Goal: Task Accomplishment & Management: Use online tool/utility

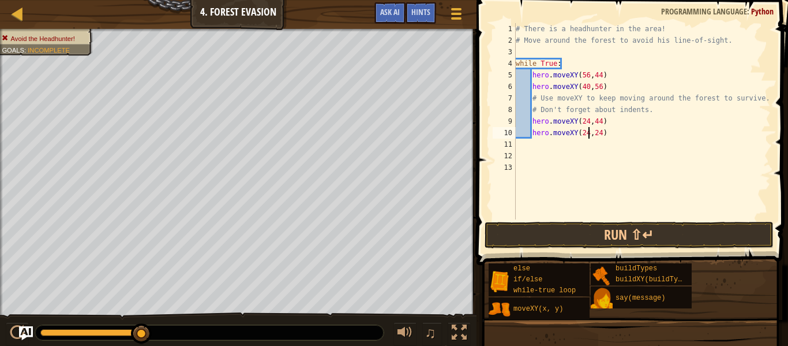
scroll to position [5, 10]
click at [641, 170] on div "# There is a headhunter in the area! # Move around the forest to avoid his line…" at bounding box center [641, 132] width 257 height 219
click at [657, 227] on button "Run ⇧↵" at bounding box center [629, 235] width 289 height 27
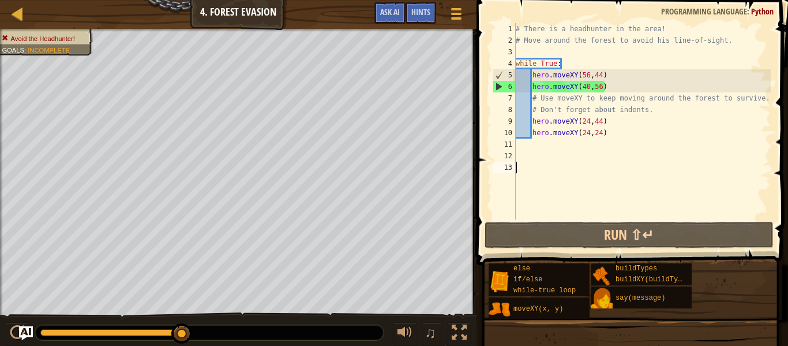
click at [590, 151] on div "# There is a headhunter in the area! # Move around the forest to avoid his line…" at bounding box center [641, 132] width 257 height 219
click at [581, 145] on div "# There is a headhunter in the area! # Move around the forest to avoid his line…" at bounding box center [641, 132] width 257 height 219
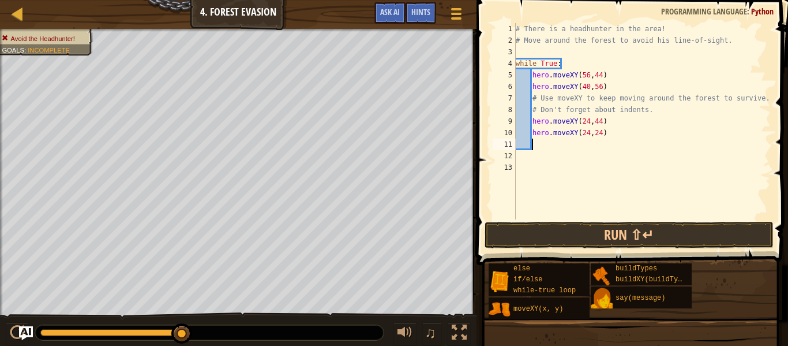
paste textarea "hero.moveXY(56,44)"
type textarea "hero.moveXY(40,12)"
click at [514, 232] on button "Run ⇧↵" at bounding box center [629, 235] width 289 height 27
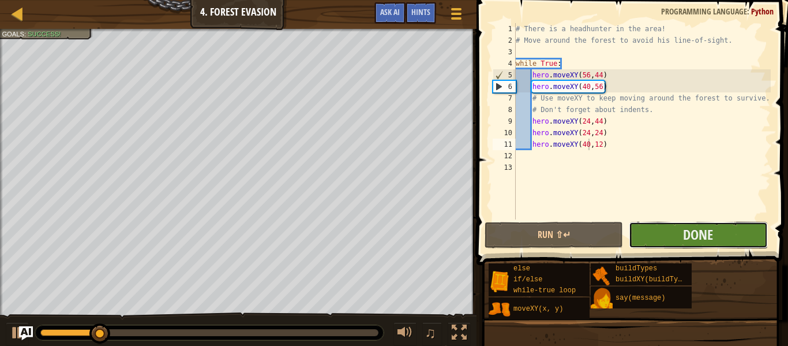
click at [668, 247] on button "Done" at bounding box center [698, 235] width 138 height 27
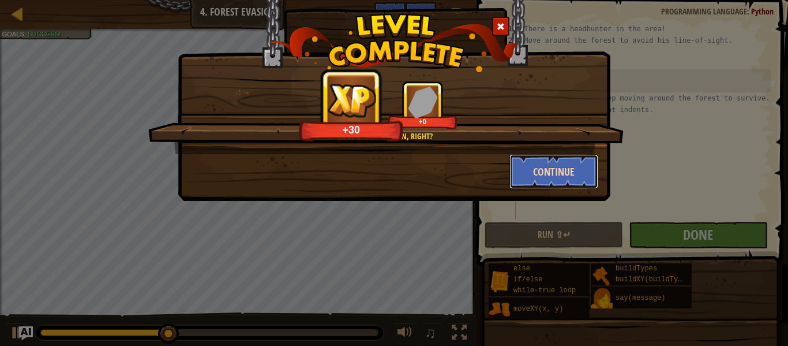
click at [529, 177] on button "Continue" at bounding box center [553, 171] width 89 height 35
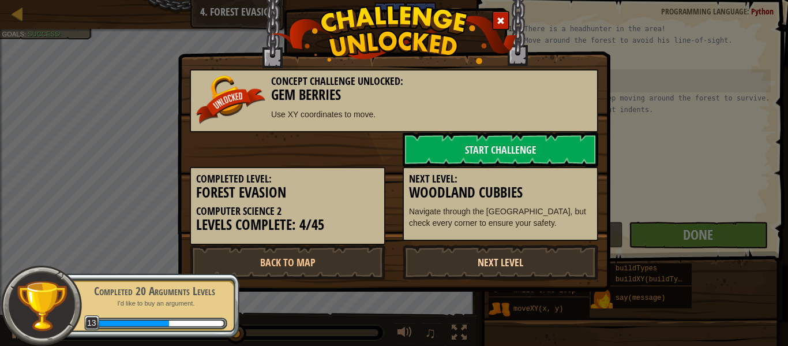
click at [486, 271] on link "Next Level" at bounding box center [501, 262] width 196 height 35
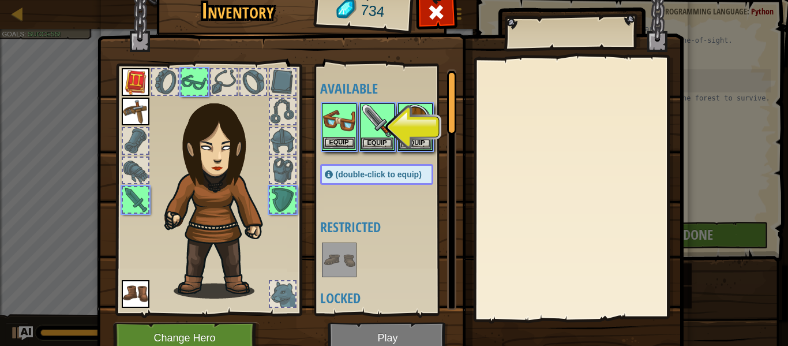
click at [337, 127] on img at bounding box center [339, 120] width 32 height 32
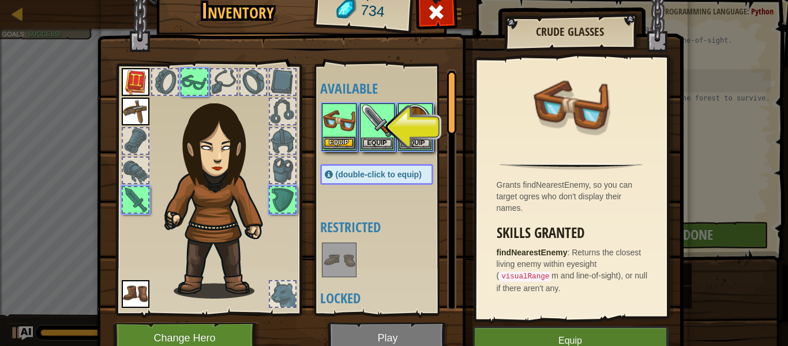
click at [347, 149] on div "Equip" at bounding box center [339, 126] width 35 height 47
click at [347, 148] on button "Equip" at bounding box center [339, 143] width 32 height 12
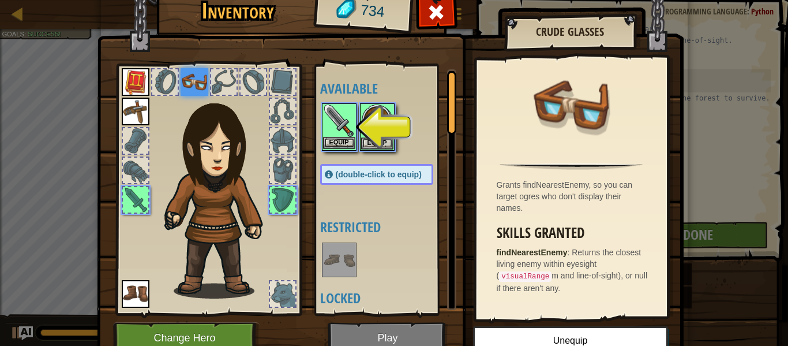
click at [345, 133] on img at bounding box center [339, 120] width 32 height 32
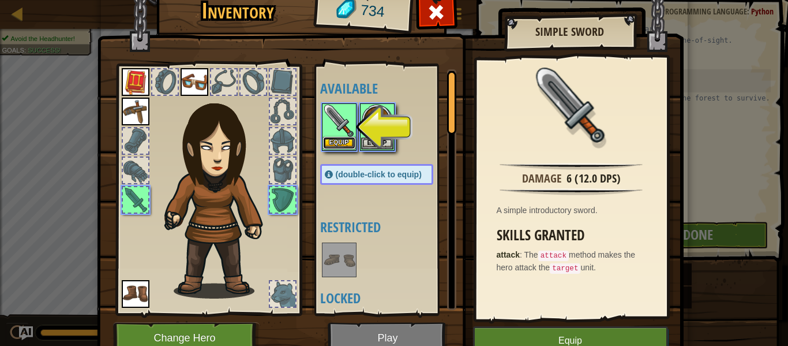
click at [344, 141] on button "Equip" at bounding box center [339, 143] width 32 height 12
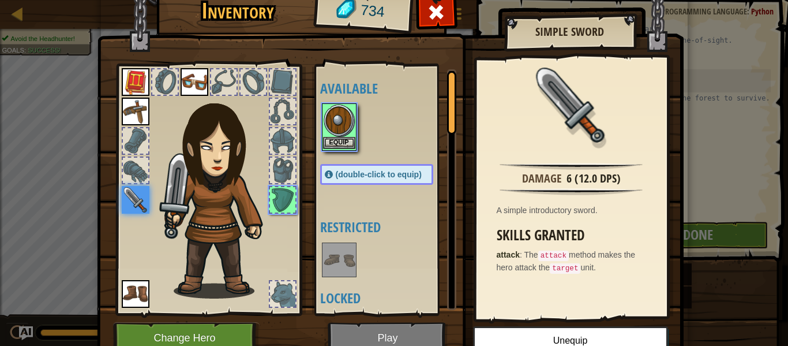
click at [337, 126] on img at bounding box center [339, 120] width 32 height 32
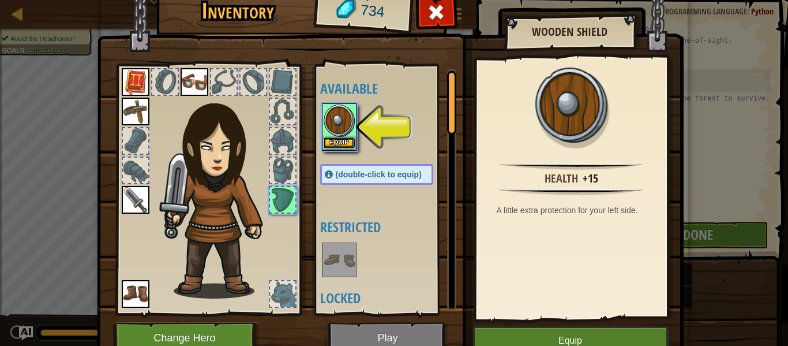
click at [342, 145] on button "Equip" at bounding box center [339, 143] width 32 height 12
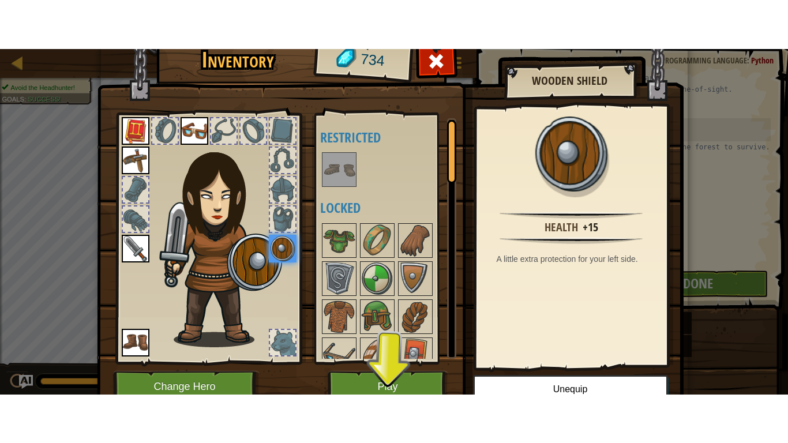
scroll to position [46, 0]
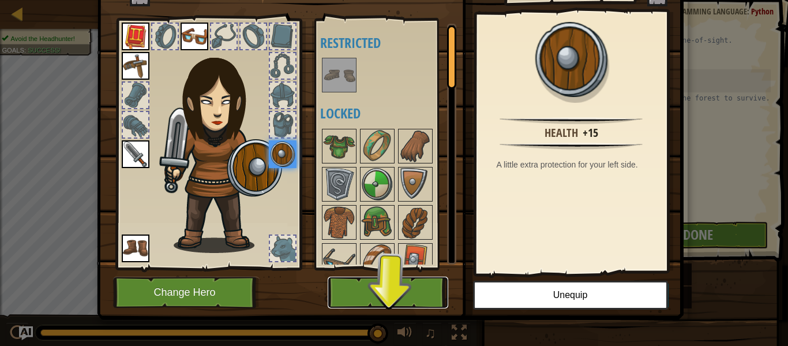
click at [397, 302] on button "Play" at bounding box center [388, 292] width 121 height 32
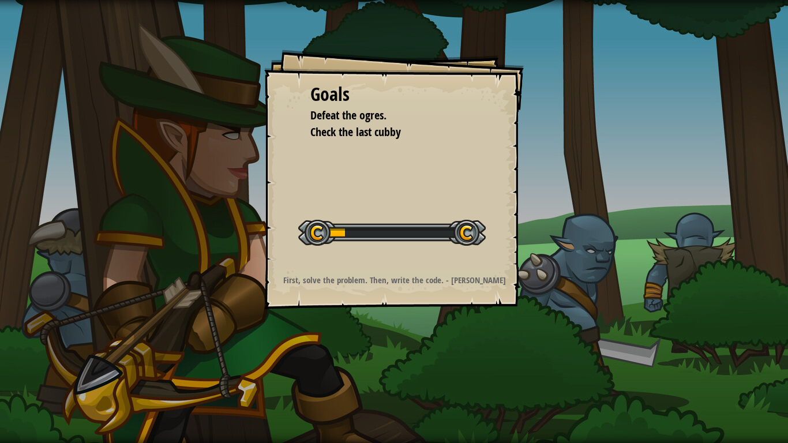
click at [397, 345] on div "Goals Defeat the ogres. Check the last cubby Start Level Error loading from ser…" at bounding box center [394, 221] width 788 height 443
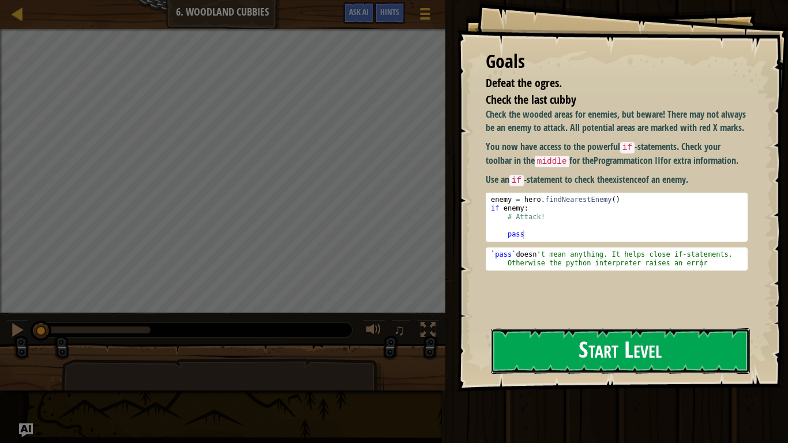
click at [534, 345] on button "Start Level" at bounding box center [620, 351] width 259 height 46
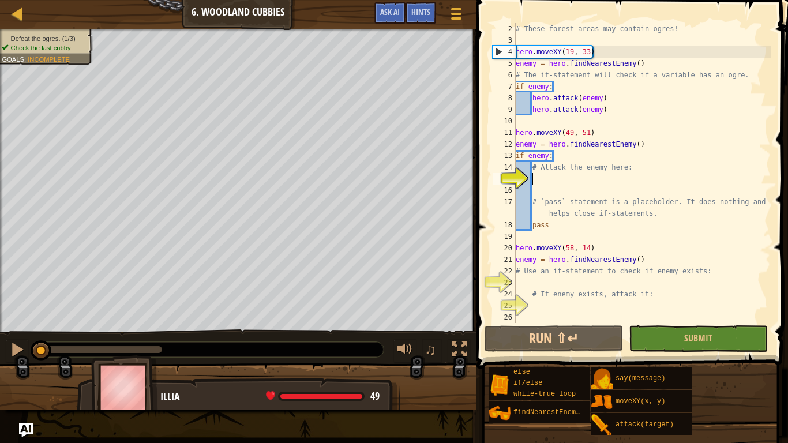
scroll to position [12, 0]
click at [650, 341] on button "Submit" at bounding box center [698, 338] width 138 height 27
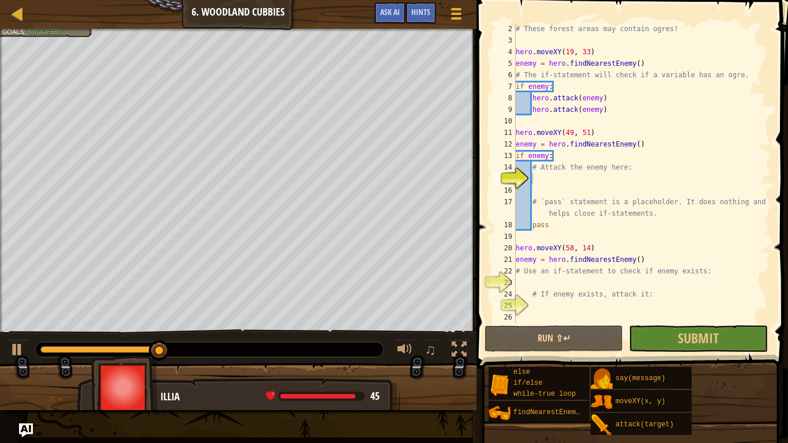
click at [735, 345] on div "else if/else while-true loop findNearestEnemy() say(message) moveXY(x, y) attac…" at bounding box center [634, 400] width 292 height 69
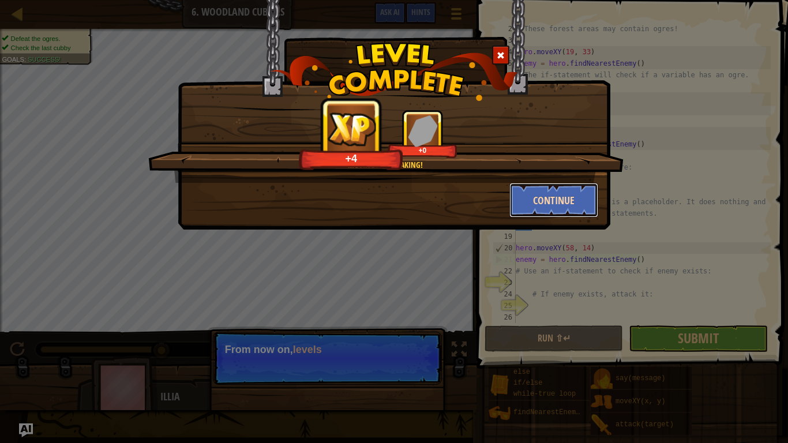
click at [581, 204] on button "Continue" at bounding box center [553, 200] width 89 height 35
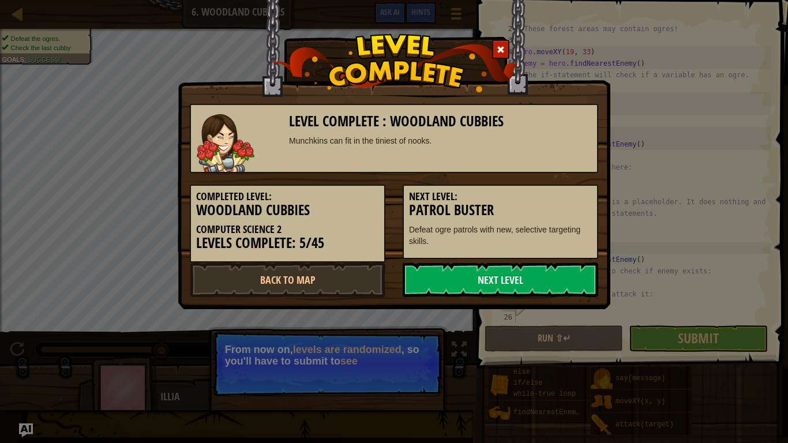
click at [564, 203] on h3 "Patrol Buster" at bounding box center [500, 210] width 183 height 16
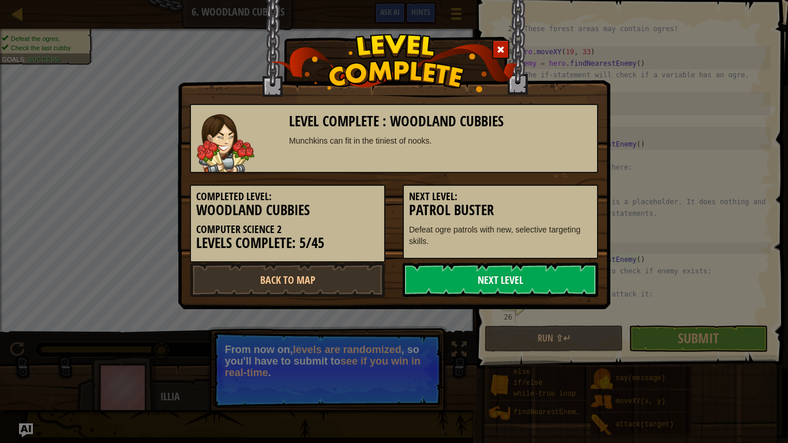
click at [514, 286] on link "Next Level" at bounding box center [501, 279] width 196 height 35
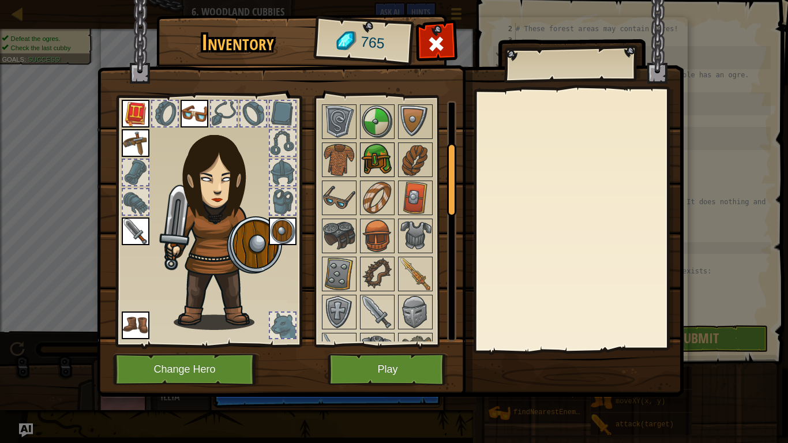
scroll to position [144, 0]
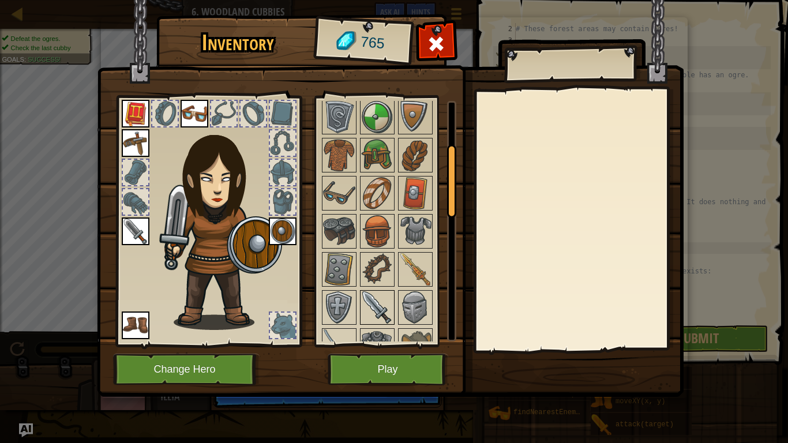
click at [363, 308] on img at bounding box center [377, 307] width 32 height 32
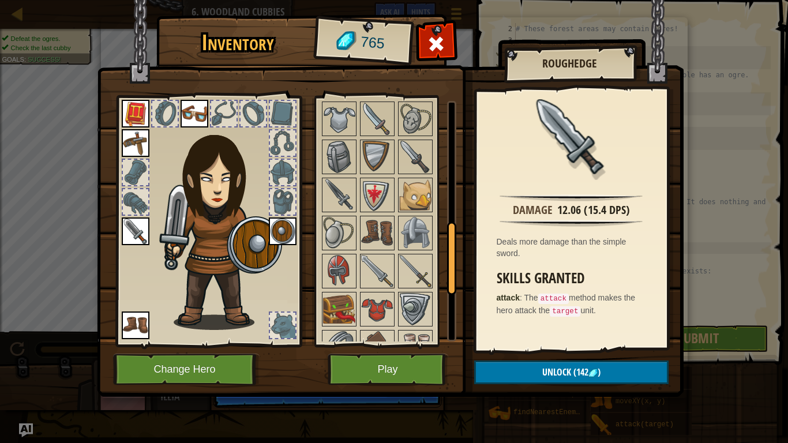
scroll to position [414, 0]
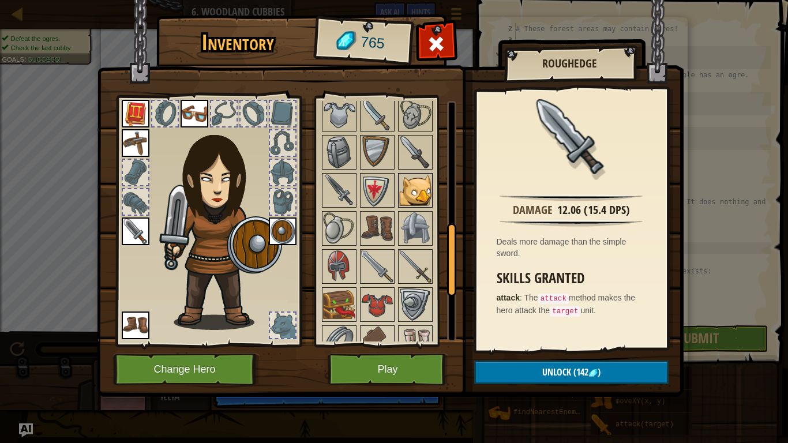
click at [420, 206] on img at bounding box center [415, 190] width 32 height 32
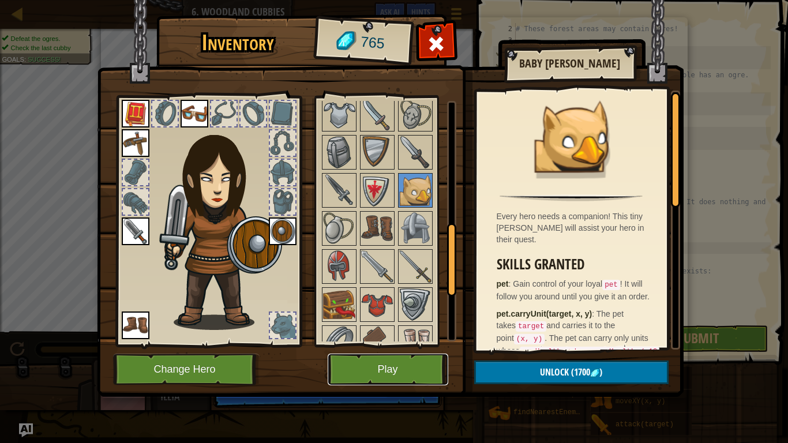
click at [407, 345] on button "Play" at bounding box center [388, 370] width 121 height 32
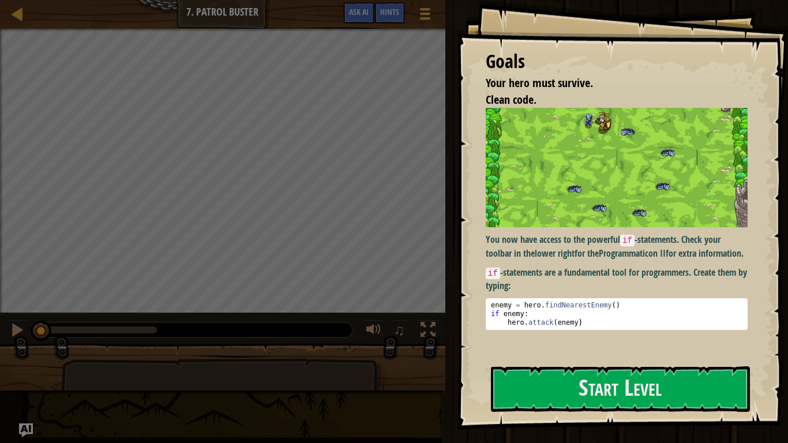
click at [557, 209] on img at bounding box center [617, 167] width 262 height 119
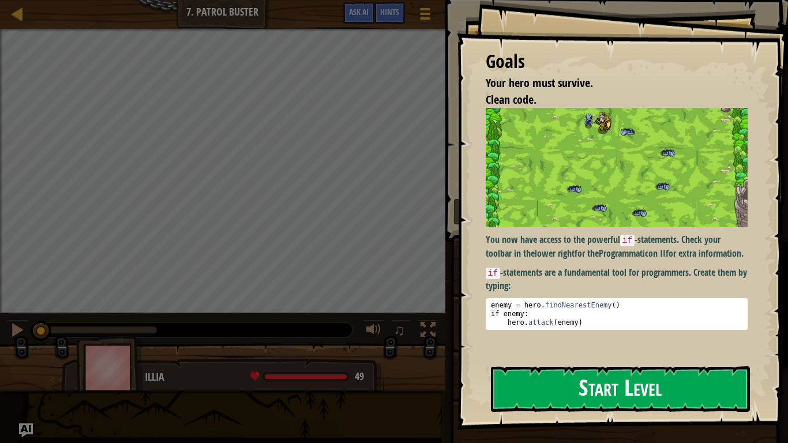
click at [555, 345] on button "Start Level" at bounding box center [620, 389] width 259 height 46
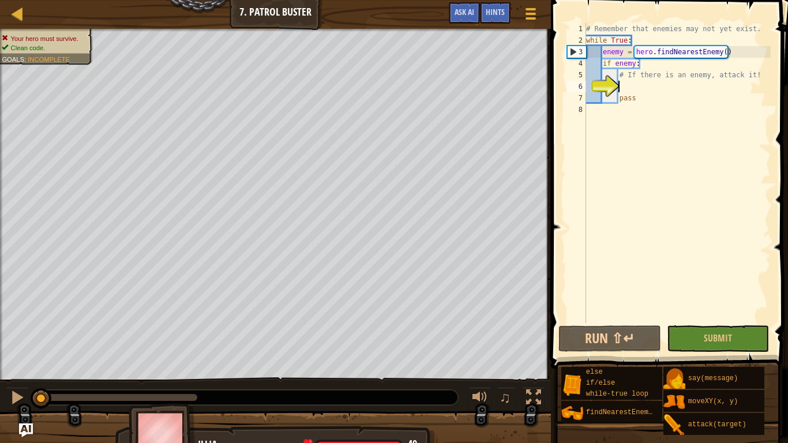
click at [679, 72] on div "# Remember that enemies may not yet exist. while True : enemy = hero . findNear…" at bounding box center [677, 184] width 187 height 323
click at [676, 65] on div "# Remember that enemies may not yet exist. while True : enemy = hero . findNear…" at bounding box center [677, 184] width 187 height 323
type textarea "if enemy:"
click at [663, 85] on div "# Remember that enemies may not yet exist. while True : enemy = hero . findNear…" at bounding box center [677, 184] width 187 height 323
click at [653, 63] on div "# Remember that enemies may not yet exist. while True : enemy = hero . findNear…" at bounding box center [677, 184] width 187 height 323
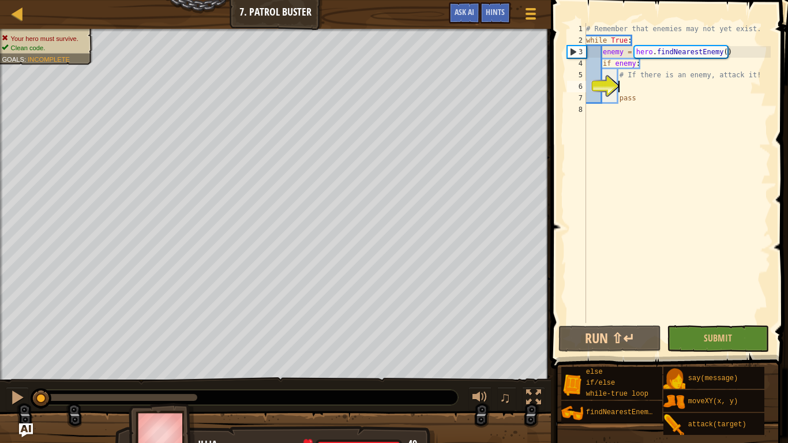
type textarea "if enemy:"
click at [662, 89] on div "# Remember that enemies may not yet exist. while True : enemy = hero . findNear…" at bounding box center [677, 184] width 187 height 323
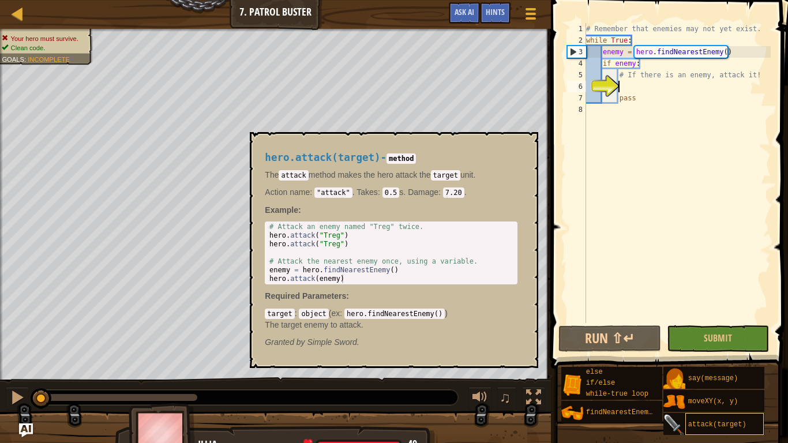
click at [729, 345] on div "attack(target)" at bounding box center [724, 424] width 79 height 22
drag, startPoint x: 365, startPoint y: 242, endPoint x: 355, endPoint y: 241, distance: 9.8
click at [355, 241] on div "# Attack an enemy named "Treg" twice. hero . attack ( "Treg" ) hero . attack ( …" at bounding box center [391, 262] width 248 height 78
drag, startPoint x: 360, startPoint y: 279, endPoint x: 264, endPoint y: 280, distance: 96.4
click at [264, 280] on div "hero.attack(target) - method The attack method makes the hero attack the target…" at bounding box center [391, 249] width 269 height 217
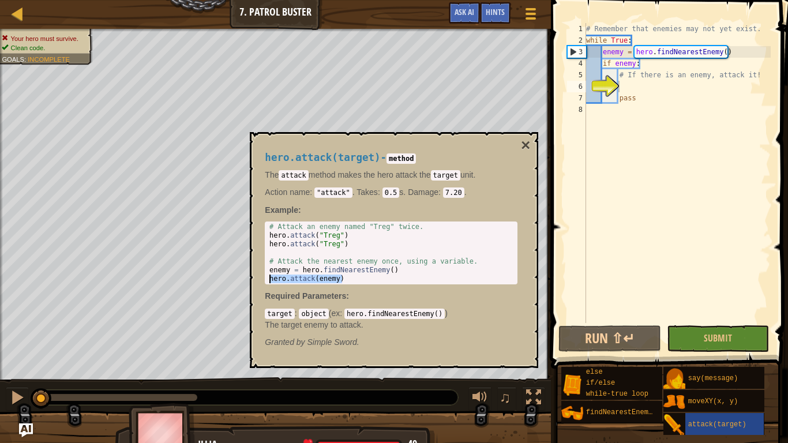
type textarea "hero.attack(enemy)"
click at [649, 89] on div "# Remember that enemies may not yet exist. while True : enemy = hero . findNear…" at bounding box center [677, 184] width 187 height 323
paste textarea "hero.attack(enemy)"
type textarea "hero.attack(enemy)"
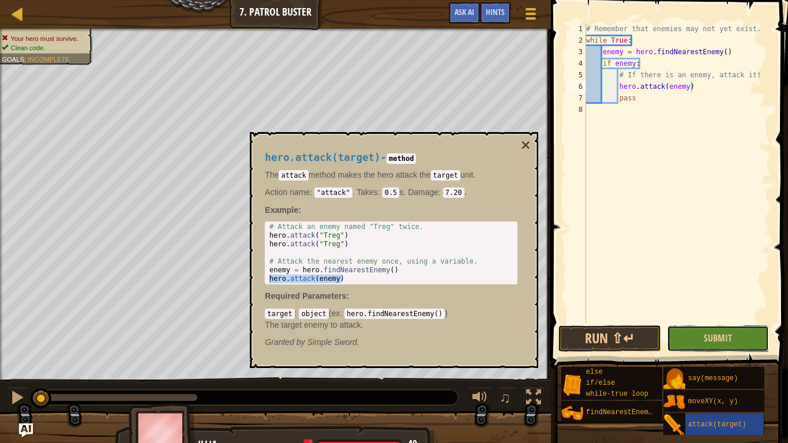
click at [742, 330] on button "Submit" at bounding box center [718, 338] width 103 height 27
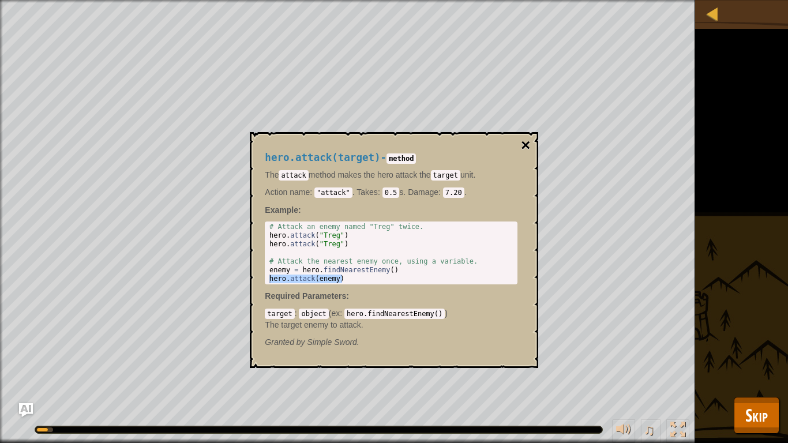
click at [528, 143] on button "×" at bounding box center [525, 145] width 9 height 16
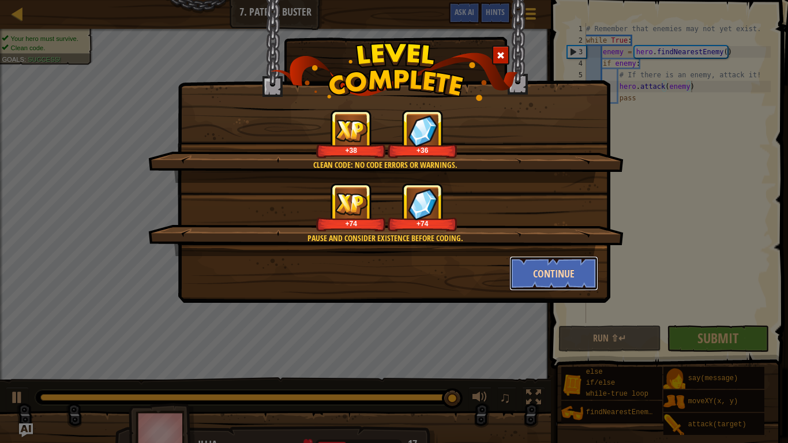
click at [536, 284] on button "Continue" at bounding box center [553, 273] width 89 height 35
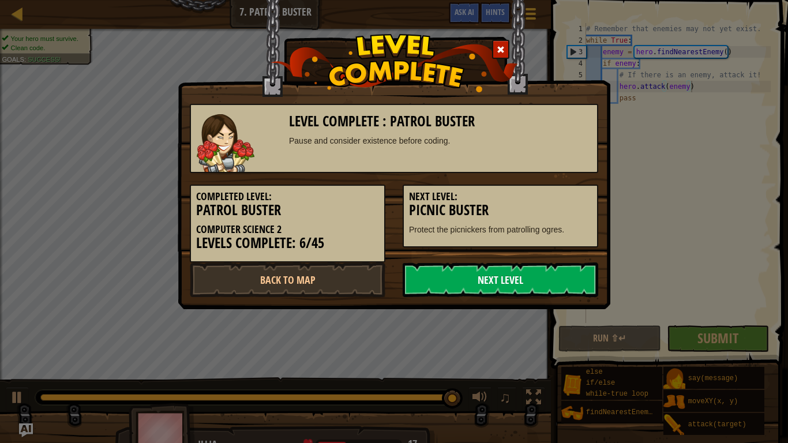
click at [537, 284] on link "Next Level" at bounding box center [501, 279] width 196 height 35
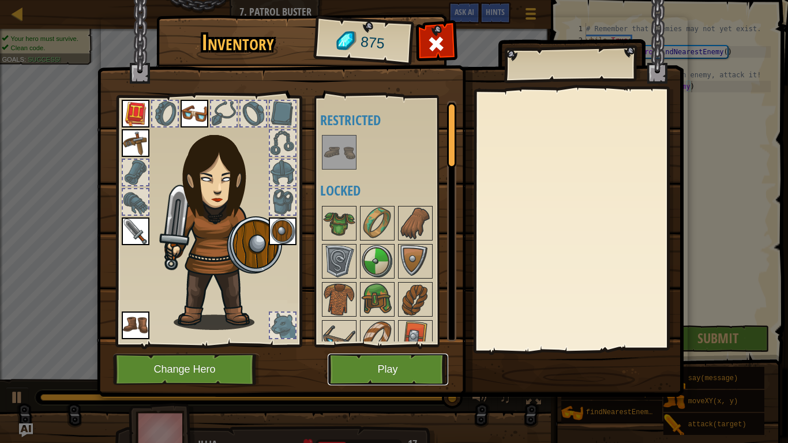
click at [358, 345] on button "Play" at bounding box center [388, 370] width 121 height 32
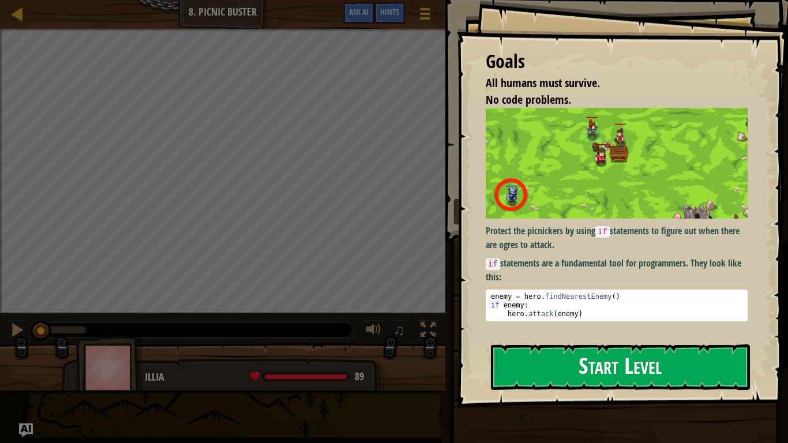
click at [551, 345] on button "Start Level" at bounding box center [620, 367] width 259 height 46
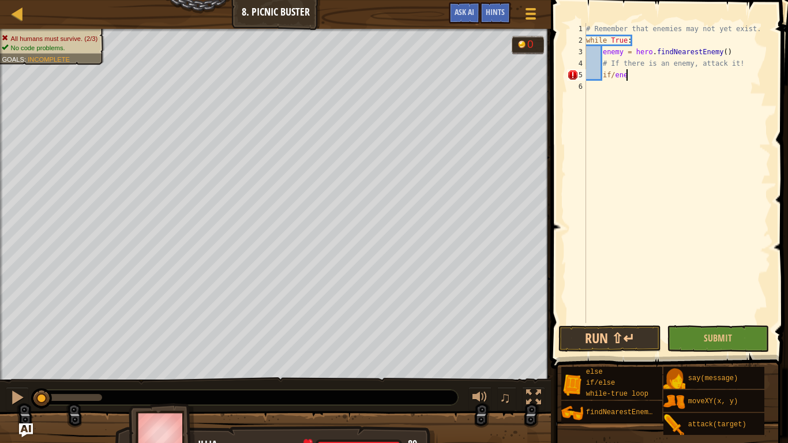
scroll to position [5, 6]
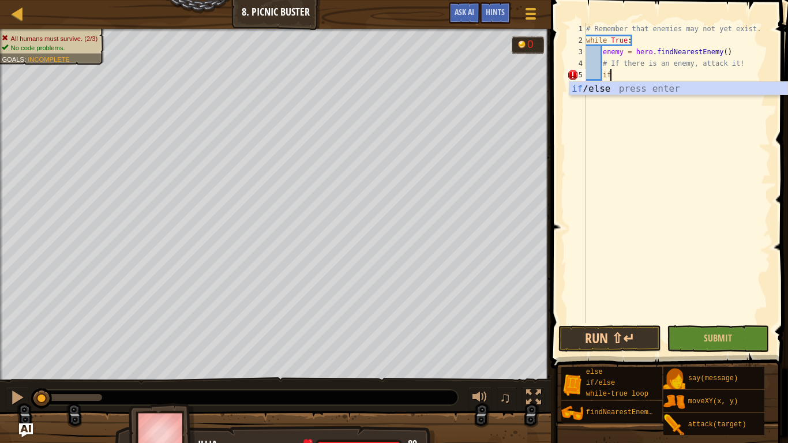
type textarea "i"
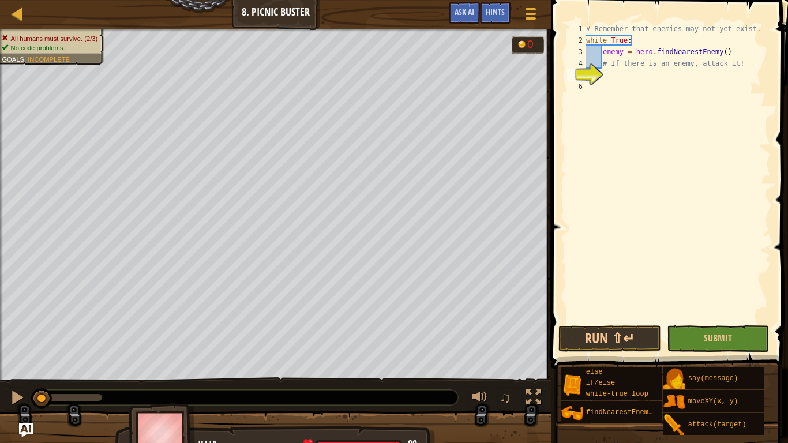
scroll to position [5, 0]
click at [674, 65] on div "# Remember that enemies may not yet exist. while True : enemy = hero . findNear…" at bounding box center [677, 184] width 187 height 323
type textarea "# If there is an enemy, attack it!"
click at [498, 14] on span "Hints" at bounding box center [495, 11] width 19 height 11
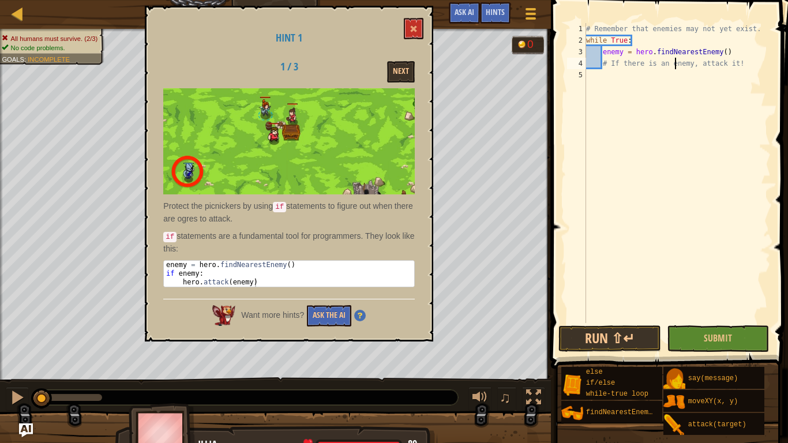
click at [628, 81] on div "# Remember that enemies may not yet exist. while True : enemy = hero . findNear…" at bounding box center [677, 184] width 187 height 323
click at [621, 71] on div "# Remember that enemies may not yet exist. while True : enemy = hero . findNear…" at bounding box center [677, 184] width 187 height 323
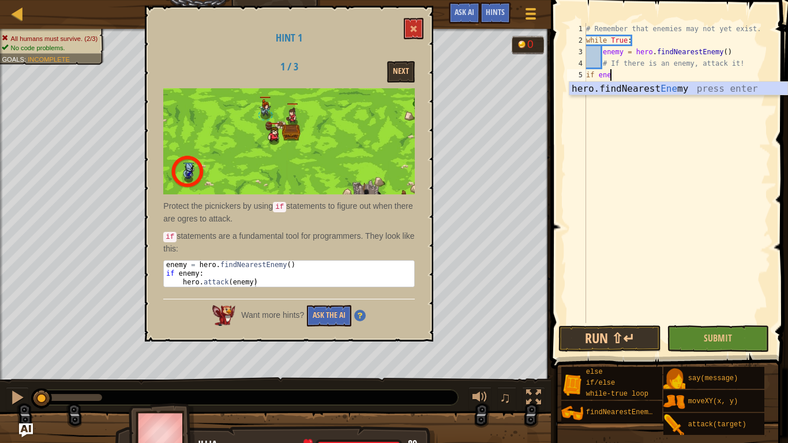
scroll to position [5, 3]
type textarea "if enemy:"
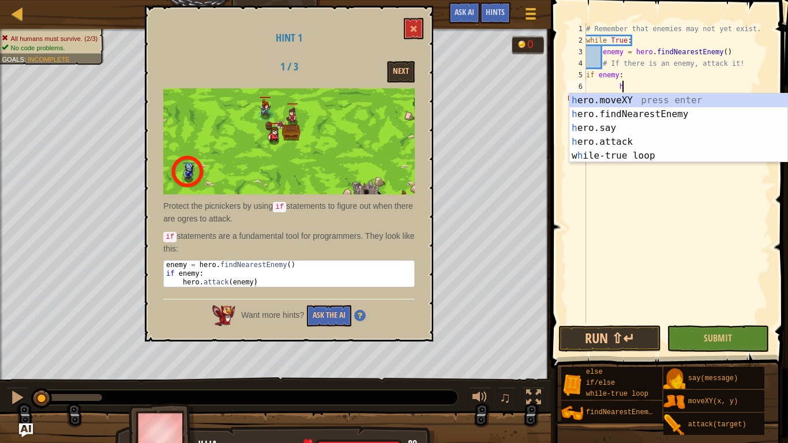
scroll to position [5, 5]
click at [636, 142] on div "he ro.moveXY press enter he ro.findNearestEnemy press enter he ro.say press ent…" at bounding box center [678, 141] width 218 height 97
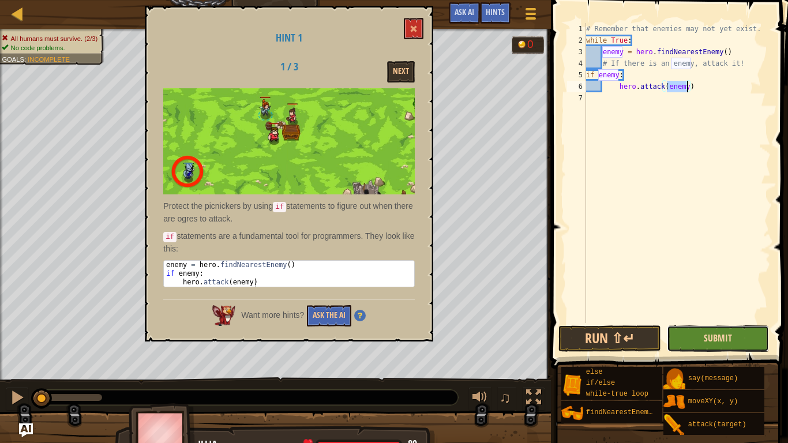
click at [718, 339] on span "Submit" at bounding box center [718, 338] width 28 height 13
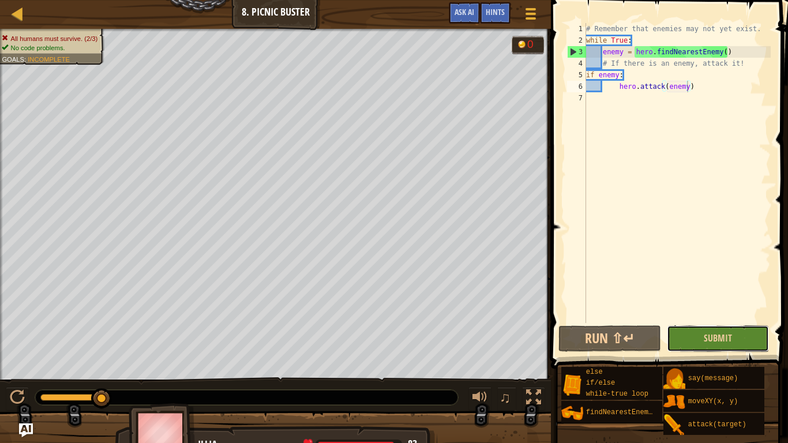
click at [688, 336] on button "Submit" at bounding box center [718, 338] width 103 height 27
click at [622, 335] on button "Run ⇧↵" at bounding box center [609, 338] width 103 height 27
click at [735, 54] on div "# Remember that enemies may not yet exist. while True : enemy = hero . findNear…" at bounding box center [677, 184] width 187 height 323
click at [701, 78] on div "# Remember that enemies may not yet exist. while True : enemy = hero . findNear…" at bounding box center [677, 184] width 187 height 323
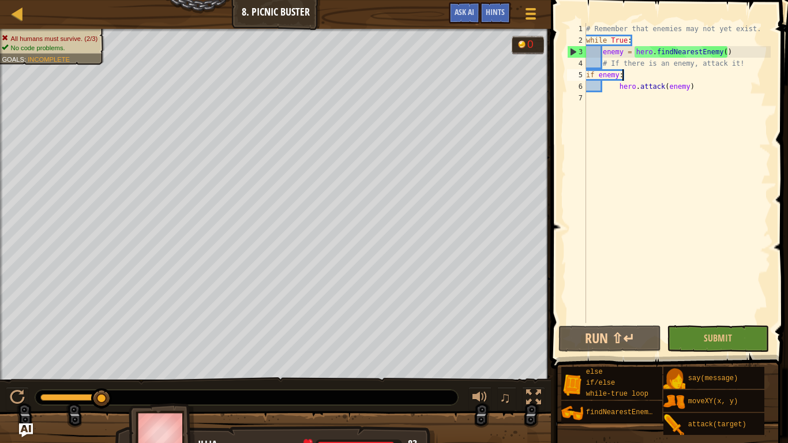
click at [701, 75] on div "# Remember that enemies may not yet exist. while True : enemy = hero . findNear…" at bounding box center [677, 184] width 187 height 323
click at [469, 16] on span "Ask AI" at bounding box center [465, 11] width 20 height 11
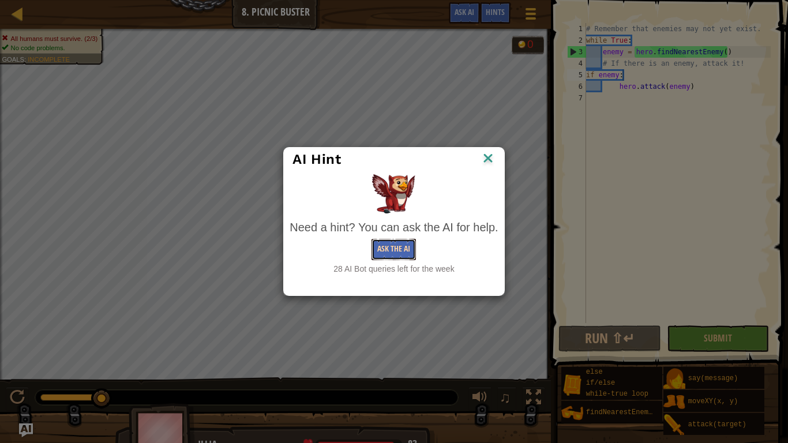
click at [394, 254] on button "Ask the AI" at bounding box center [393, 249] width 44 height 21
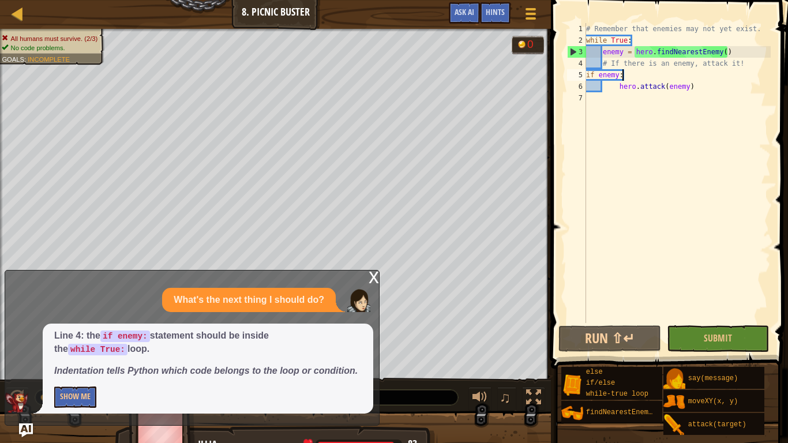
click at [619, 89] on div "# Remember that enemies may not yet exist. while True : enemy = hero . findNear…" at bounding box center [677, 184] width 187 height 323
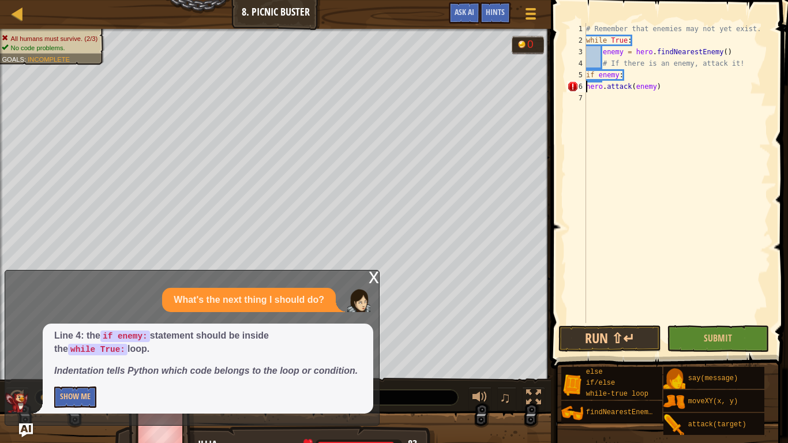
type textarea "hero.attack(enemy)"
click at [690, 343] on button "Submit" at bounding box center [718, 338] width 103 height 27
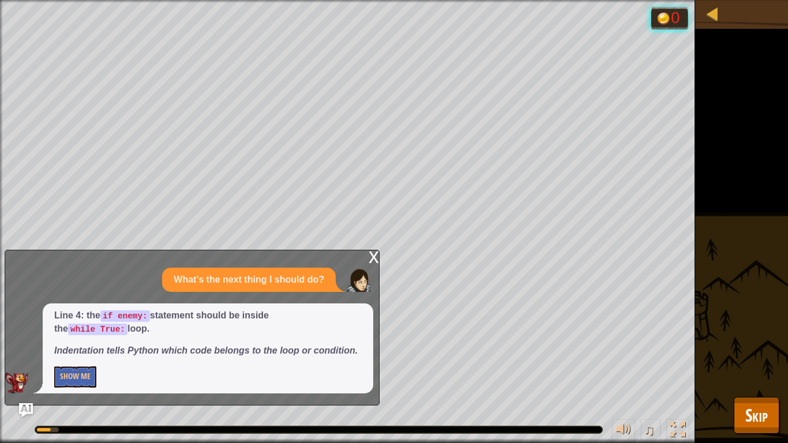
click at [375, 262] on div "x" at bounding box center [374, 256] width 10 height 12
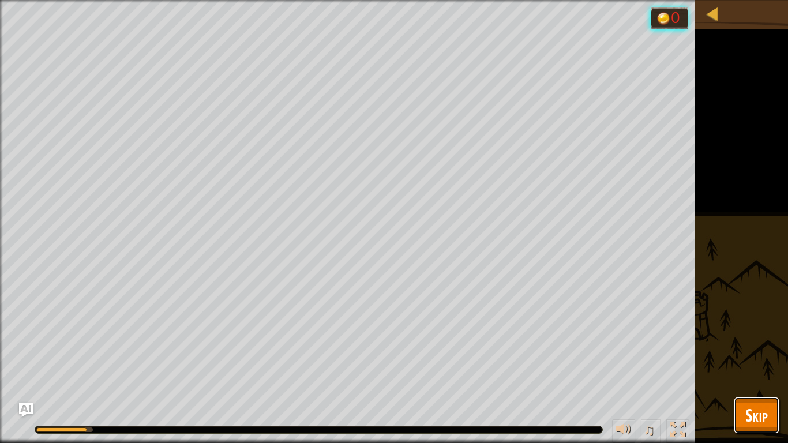
click at [752, 345] on span "Skip" at bounding box center [756, 415] width 22 height 24
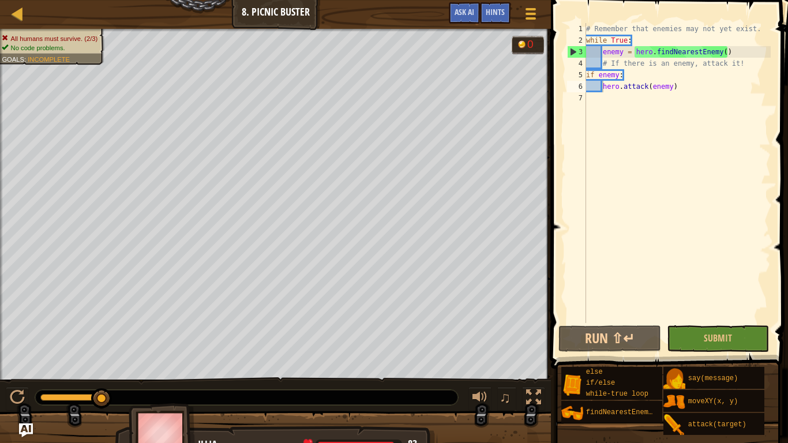
click at [636, 102] on div "# Remember that enemies may not yet exist. while True : enemy = hero . findNear…" at bounding box center [677, 184] width 187 height 323
drag, startPoint x: 745, startPoint y: 332, endPoint x: 689, endPoint y: 311, distance: 59.7
click at [689, 311] on div "1 2 3 4 5 6 7 # Remember that enemies may not yet exist. while True : enemy = h…" at bounding box center [667, 207] width 241 height 403
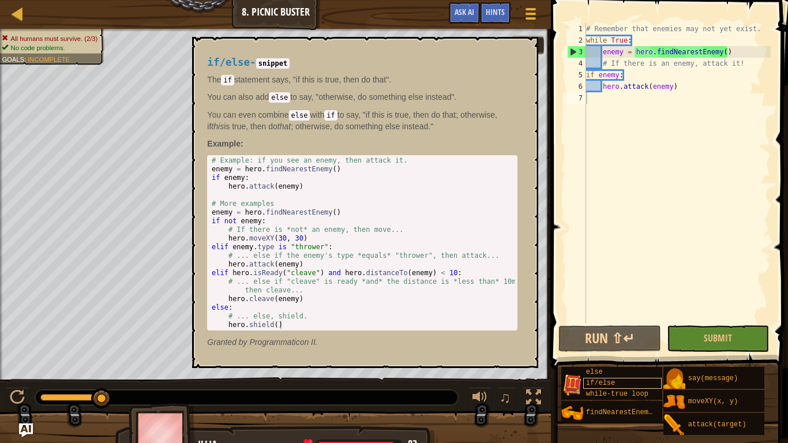
click at [613, 345] on div "if/else" at bounding box center [622, 383] width 79 height 11
click at [463, 16] on span "Ask AI" at bounding box center [465, 11] width 20 height 11
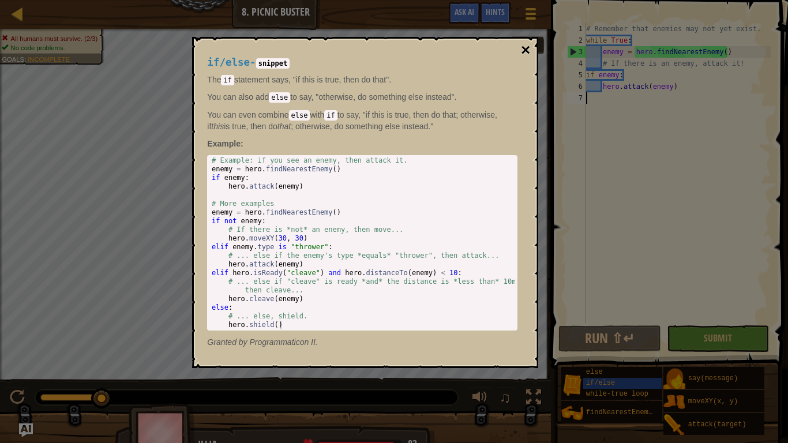
click at [521, 51] on button "×" at bounding box center [525, 50] width 9 height 16
click at [522, 51] on button "×" at bounding box center [525, 50] width 9 height 16
click at [194, 151] on div "if/else - snippet The if statement says, "if this is true, then do that". You c…" at bounding box center [365, 202] width 346 height 331
click at [521, 52] on button "×" at bounding box center [525, 50] width 9 height 16
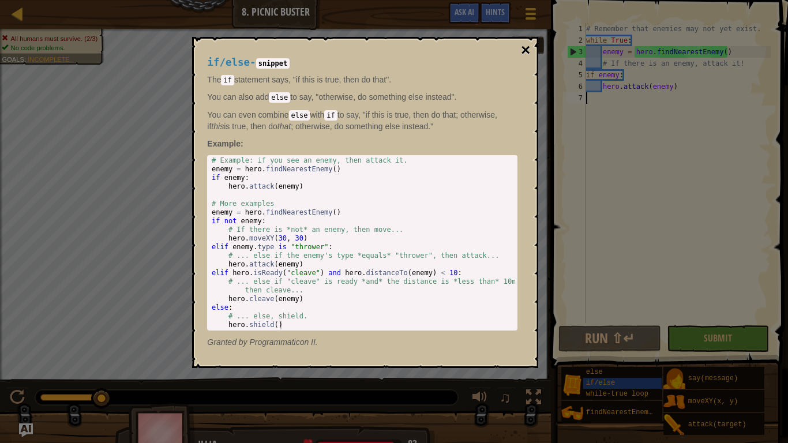
click at [521, 52] on button "×" at bounding box center [525, 50] width 9 height 16
click at [521, 51] on button "×" at bounding box center [525, 50] width 9 height 16
click at [588, 77] on div "AI Hint Need a hint? You can ask the AI for help. Ask the AI 27 AI Bot queries …" at bounding box center [394, 221] width 788 height 443
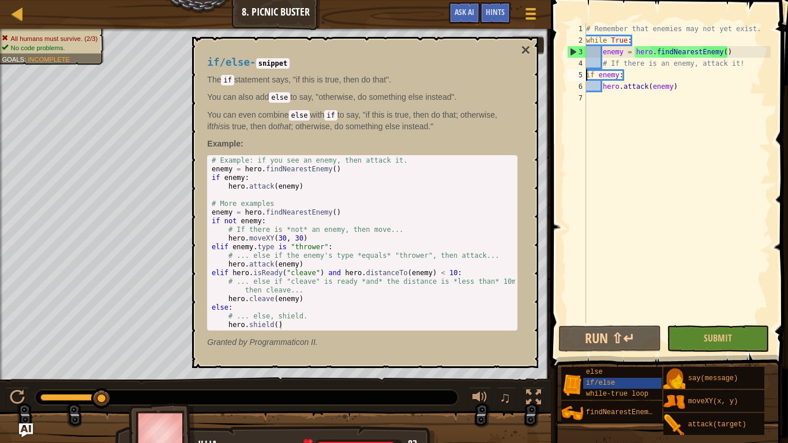
click at [586, 77] on div "# Remember that enemies may not yet exist. while True : enemy = hero . findNear…" at bounding box center [677, 184] width 187 height 323
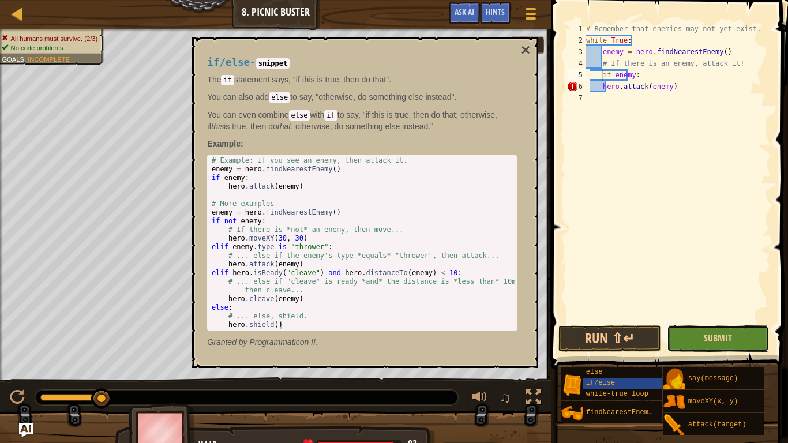
click at [698, 326] on button "Submit" at bounding box center [718, 338] width 103 height 27
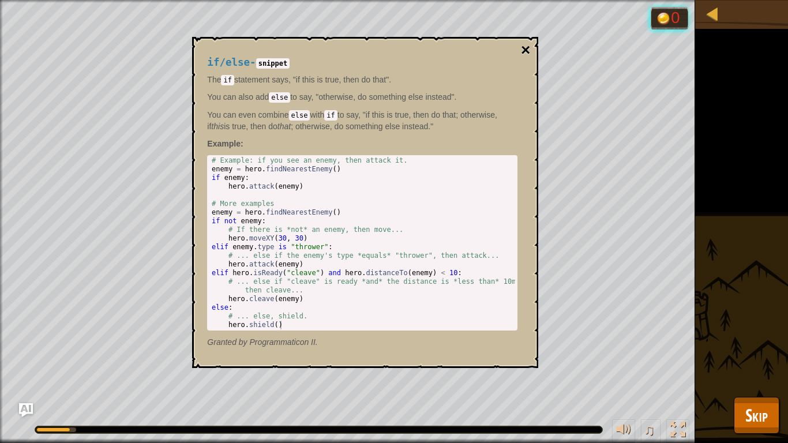
click at [521, 53] on button "×" at bounding box center [525, 50] width 9 height 16
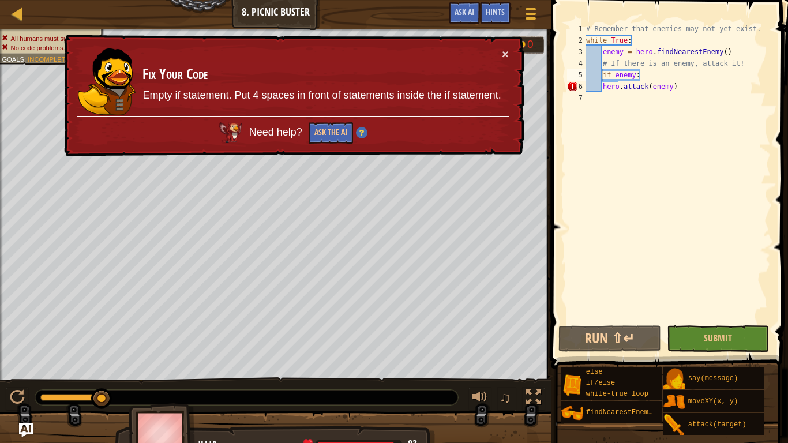
click at [603, 91] on div "# Remember that enemies may not yet exist. while True : enemy = hero . findNear…" at bounding box center [677, 184] width 187 height 323
click at [601, 74] on div "# Remember that enemies may not yet exist. while True : enemy = hero . findNear…" at bounding box center [677, 184] width 187 height 323
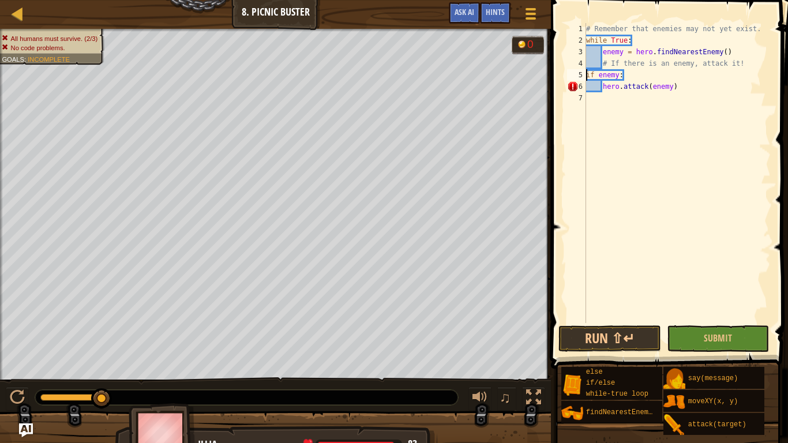
type textarea "if enemy:"
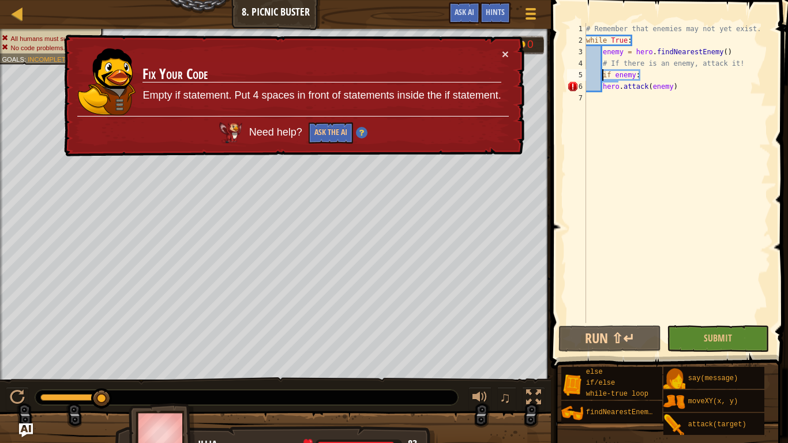
click at [666, 151] on div "# Remember that enemies may not yet exist. while True : enemy = hero . findNear…" at bounding box center [677, 184] width 187 height 323
click at [602, 89] on div "# Remember that enemies may not yet exist. while True : enemy = hero . findNear…" at bounding box center [677, 184] width 187 height 323
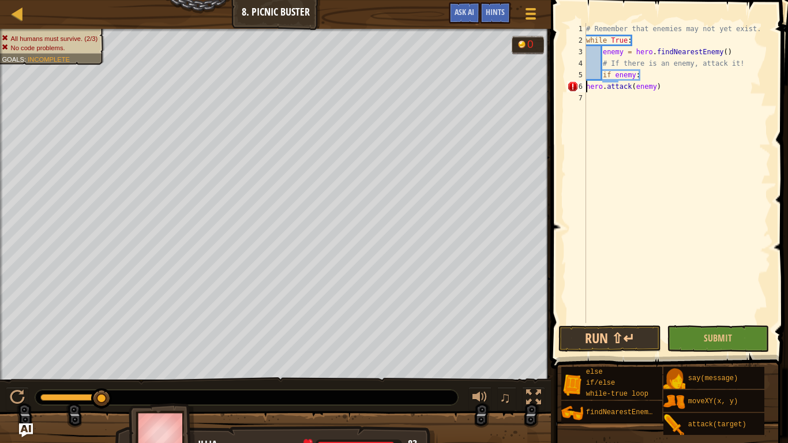
type textarea "if enemy:hero.attack(enemy)"
click at [718, 328] on button "Submit" at bounding box center [718, 338] width 103 height 27
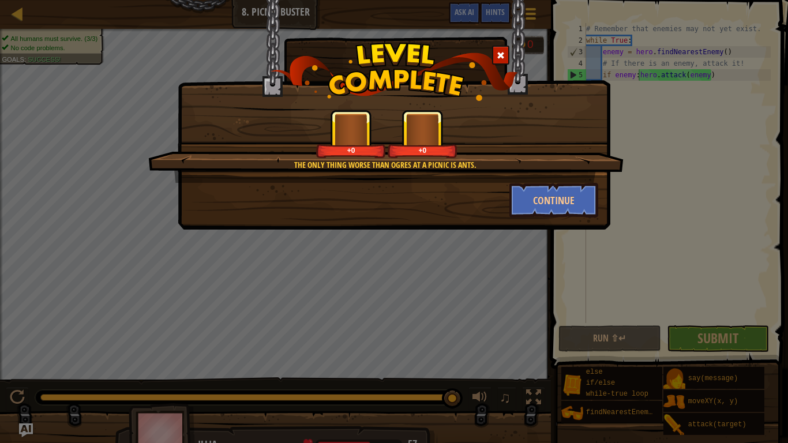
click at [483, 185] on div "Continue" at bounding box center [394, 200] width 426 height 35
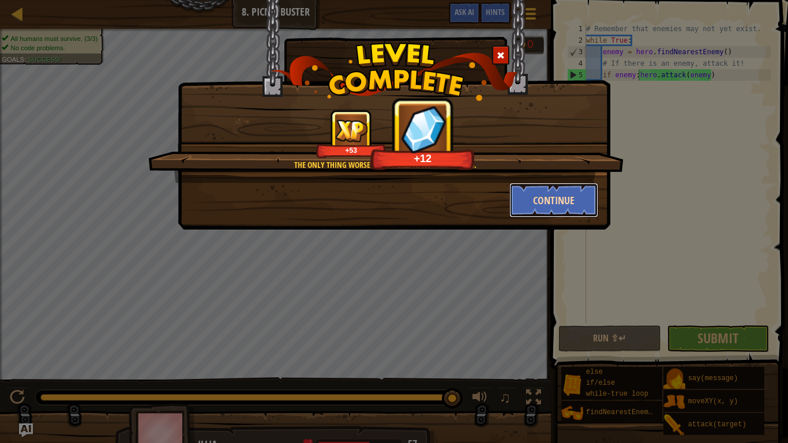
click at [524, 201] on button "Continue" at bounding box center [553, 200] width 89 height 35
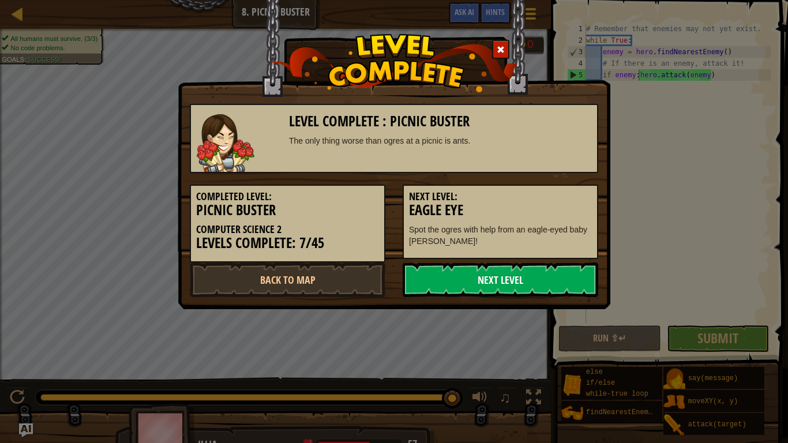
click at [475, 275] on link "Next Level" at bounding box center [501, 279] width 196 height 35
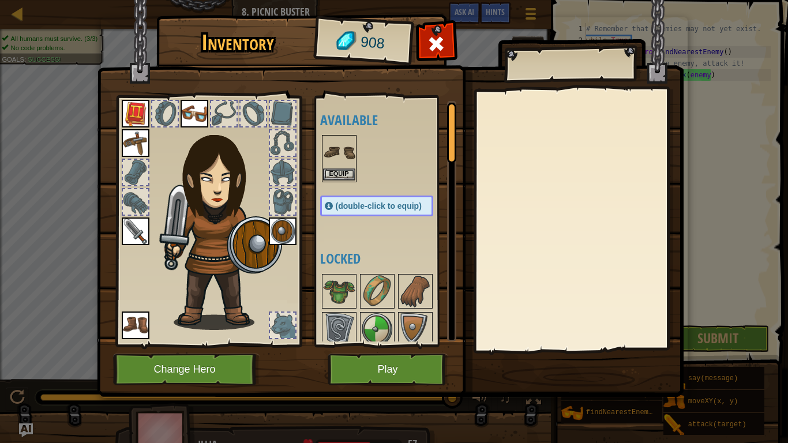
click at [350, 161] on img at bounding box center [339, 152] width 32 height 32
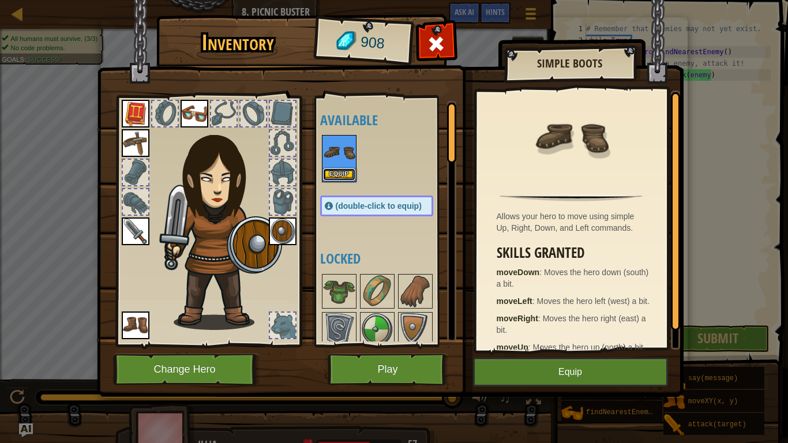
click at [344, 178] on button "Equip" at bounding box center [339, 174] width 32 height 12
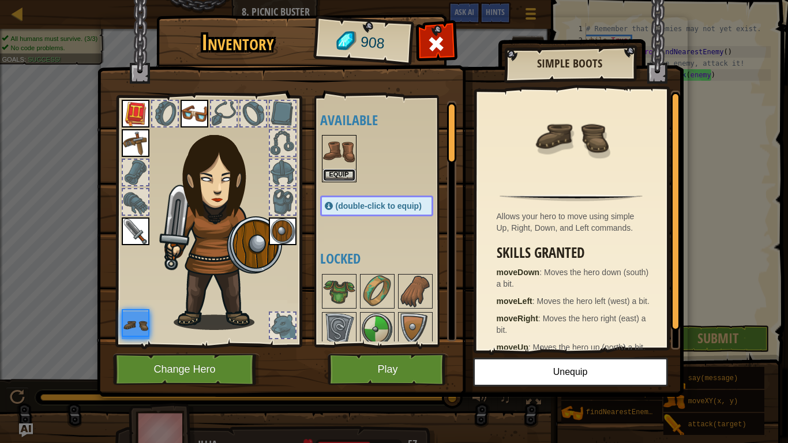
click at [344, 178] on button "Equip" at bounding box center [339, 175] width 32 height 12
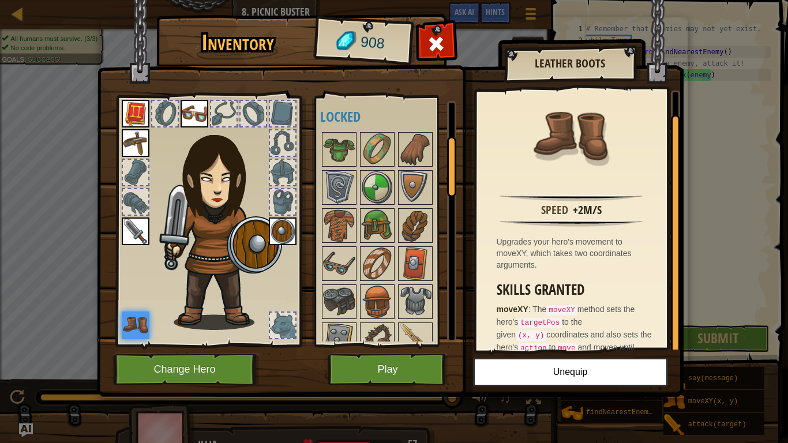
scroll to position [25, 0]
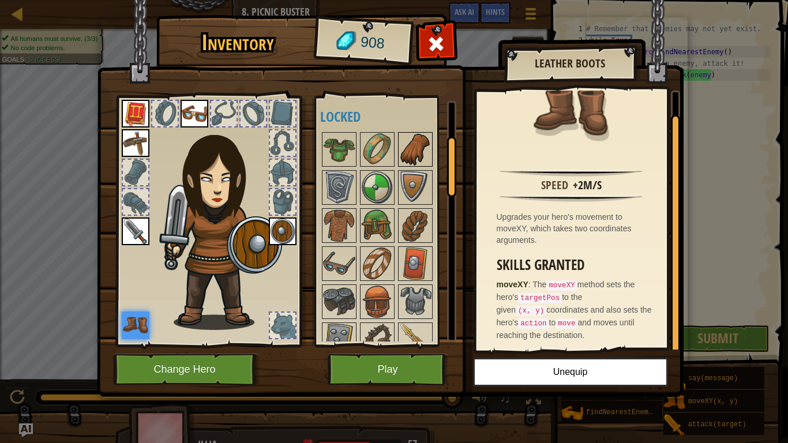
click at [430, 159] on img at bounding box center [415, 149] width 32 height 32
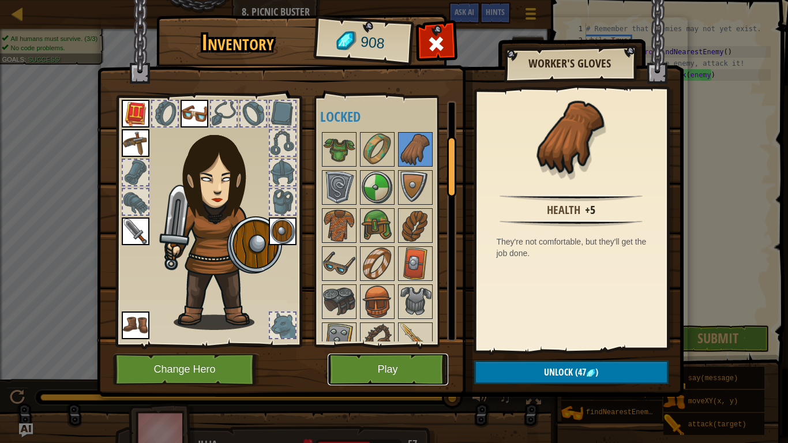
click at [389, 345] on button "Play" at bounding box center [388, 370] width 121 height 32
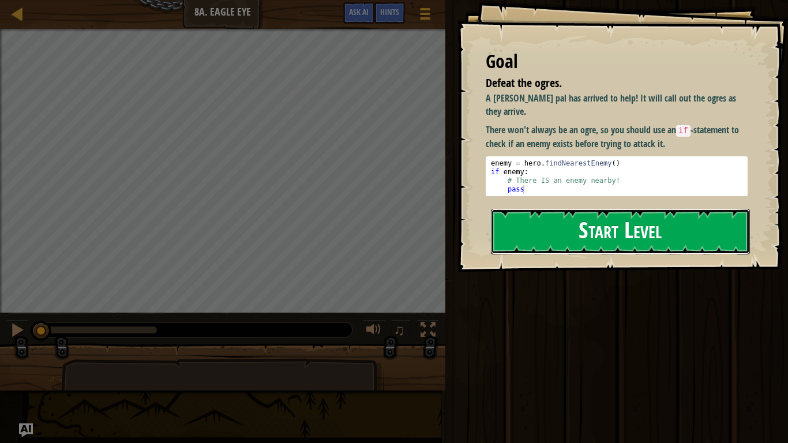
click at [537, 231] on button "Start Level" at bounding box center [620, 232] width 259 height 46
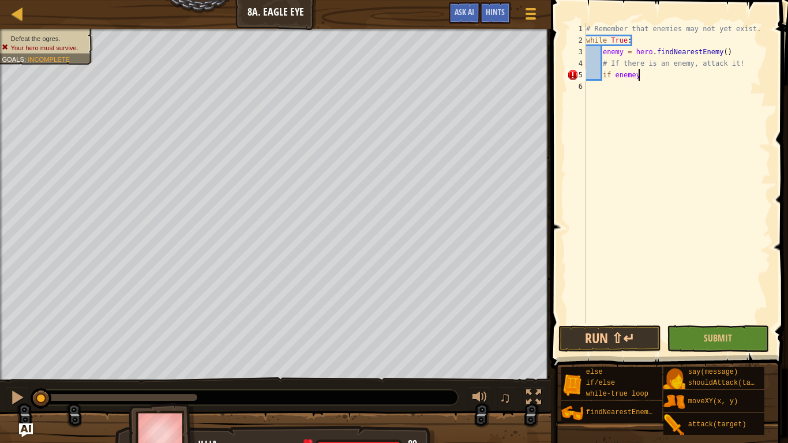
scroll to position [5, 7]
type textarea "if enemey:"
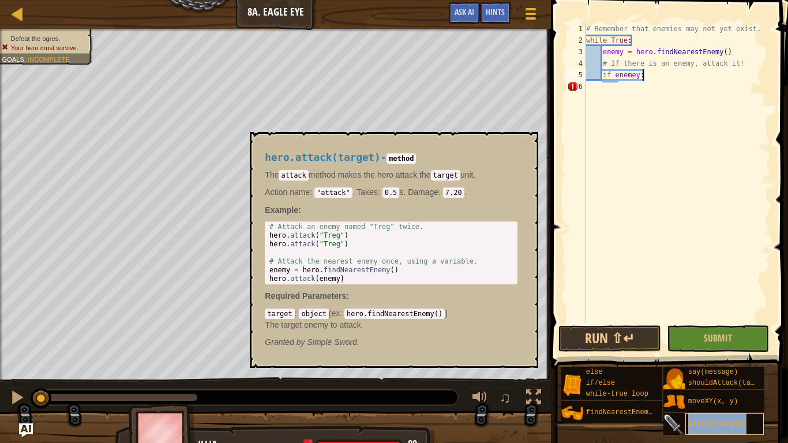
click at [695, 345] on span "attack(target)" at bounding box center [717, 425] width 58 height 8
type textarea "hero.attack(enemy)"
drag, startPoint x: 377, startPoint y: 280, endPoint x: 262, endPoint y: 279, distance: 115.4
click at [262, 279] on div "hero.attack(target) - method The attack method makes the hero attack the target…" at bounding box center [391, 249] width 269 height 217
click at [639, 90] on div "# Remember that enemies may not yet exist. while True : enemy = hero . findNear…" at bounding box center [677, 184] width 187 height 323
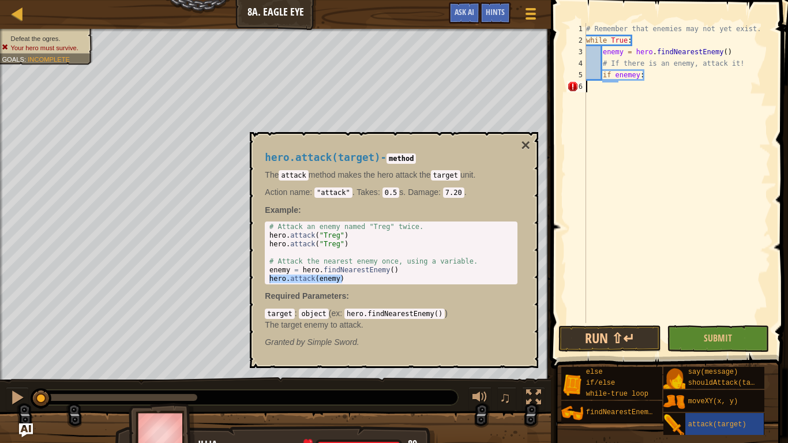
scroll to position [5, 0]
paste textarea "hero.attack(enemy)"
type textarea "hero.attack(enemy)"
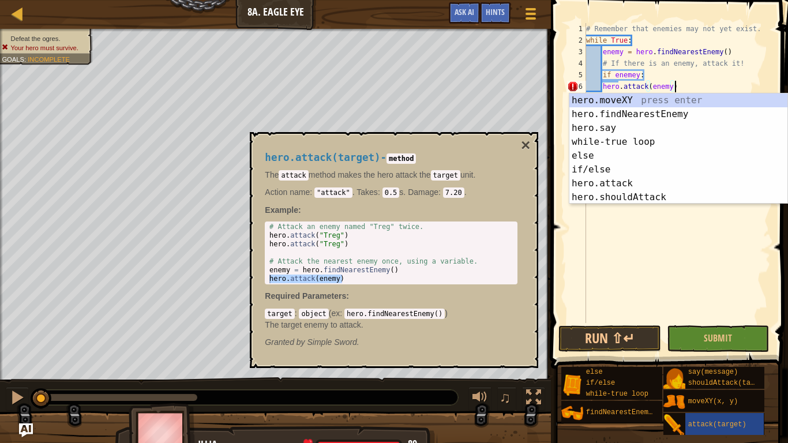
click at [676, 272] on div "# Remember that enemies may not yet exist. while True : enemy = hero . findNear…" at bounding box center [677, 184] width 187 height 323
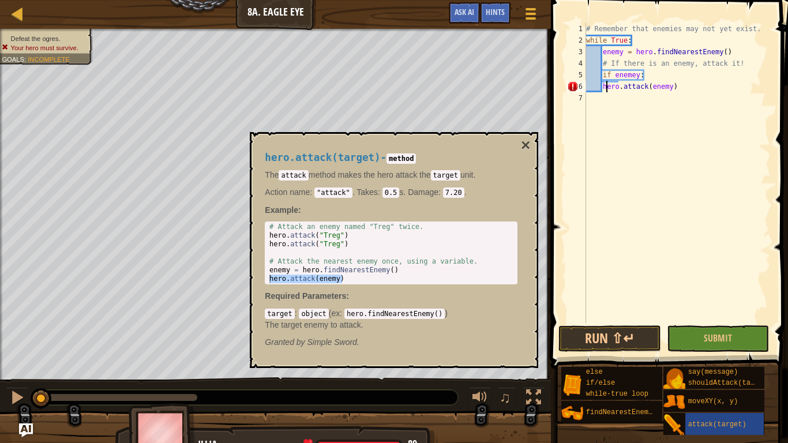
click at [605, 85] on div "# Remember that enemies may not yet exist. while True : enemy = hero . findNear…" at bounding box center [677, 184] width 187 height 323
click at [602, 86] on div "# Remember that enemies may not yet exist. while True : enemy = hero . findNear…" at bounding box center [677, 184] width 187 height 323
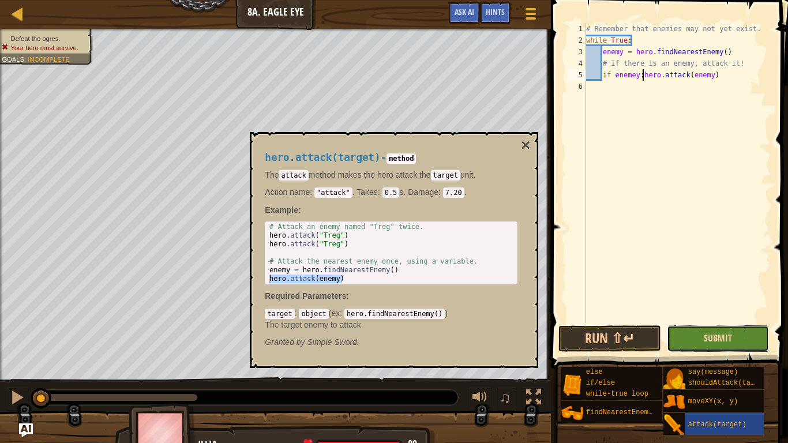
click at [726, 343] on span "Submit" at bounding box center [718, 338] width 28 height 13
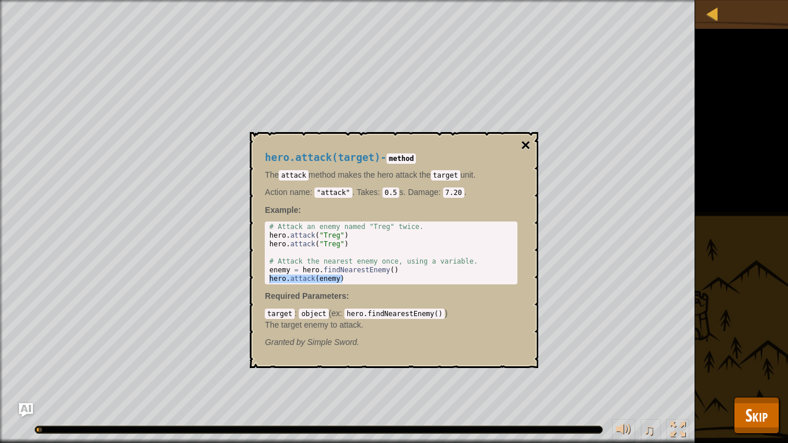
click at [528, 145] on button "×" at bounding box center [525, 145] width 9 height 16
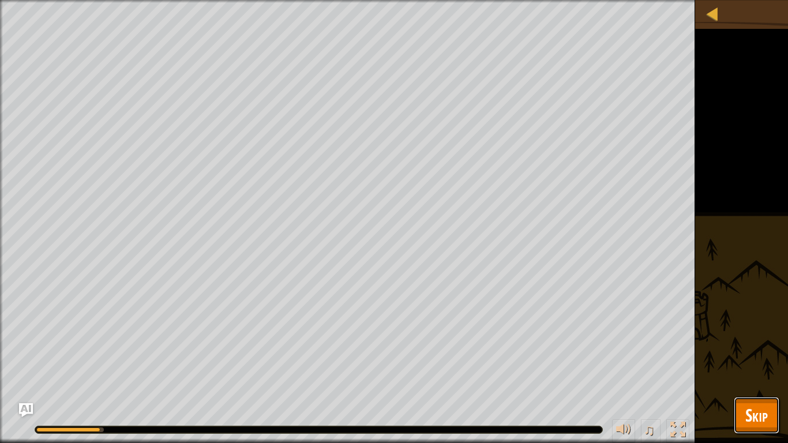
click at [753, 345] on span "Skip" at bounding box center [756, 415] width 22 height 24
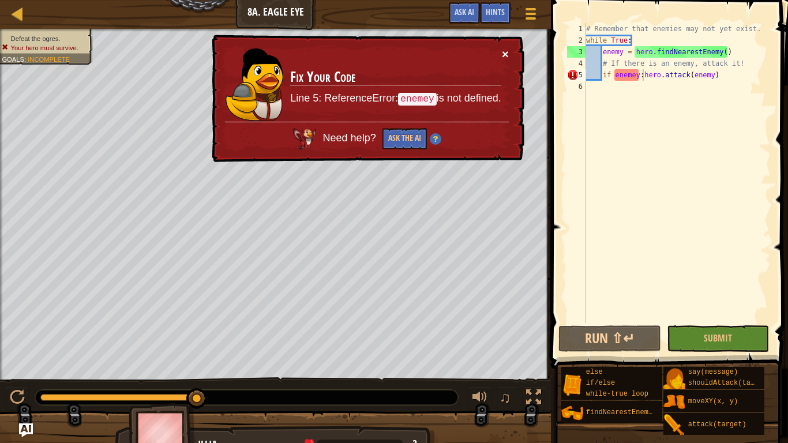
click at [504, 57] on button "×" at bounding box center [505, 54] width 7 height 12
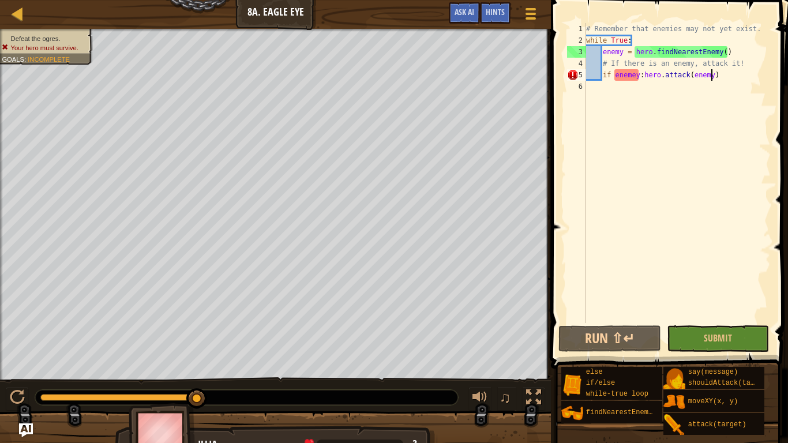
click at [711, 78] on div "# Remember that enemies may not yet exist. while True : enemy = hero . findNear…" at bounding box center [677, 184] width 187 height 323
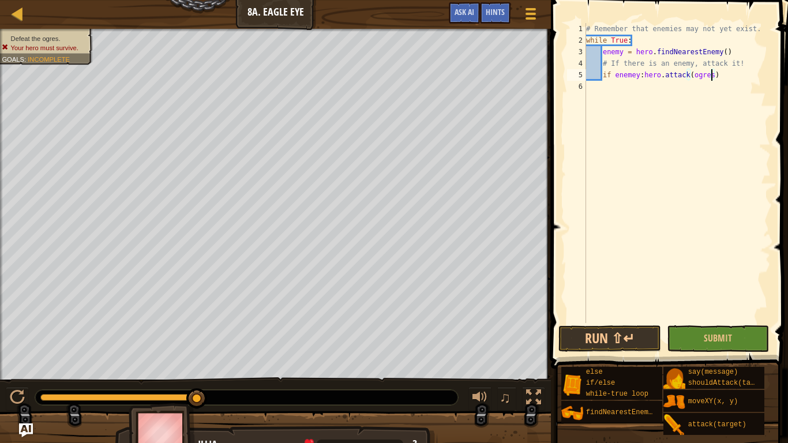
scroll to position [5, 18]
click at [700, 334] on button "Submit" at bounding box center [718, 338] width 103 height 27
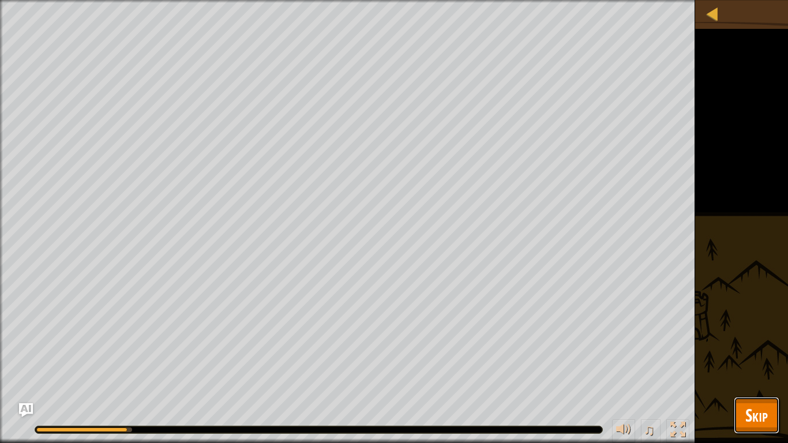
click at [742, 345] on button "Skip" at bounding box center [757, 415] width 46 height 37
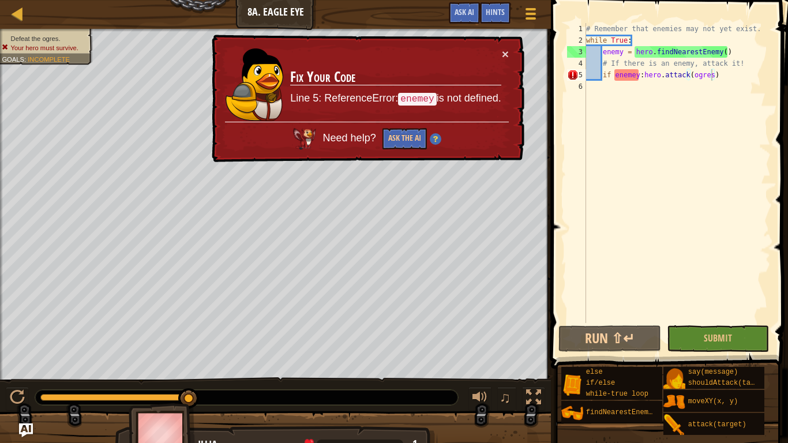
click at [713, 78] on div "# Remember that enemies may not yet exist. while True : enemy = hero . findNear…" at bounding box center [677, 184] width 187 height 323
type textarea "if enemey:hero.attack(ogre)"
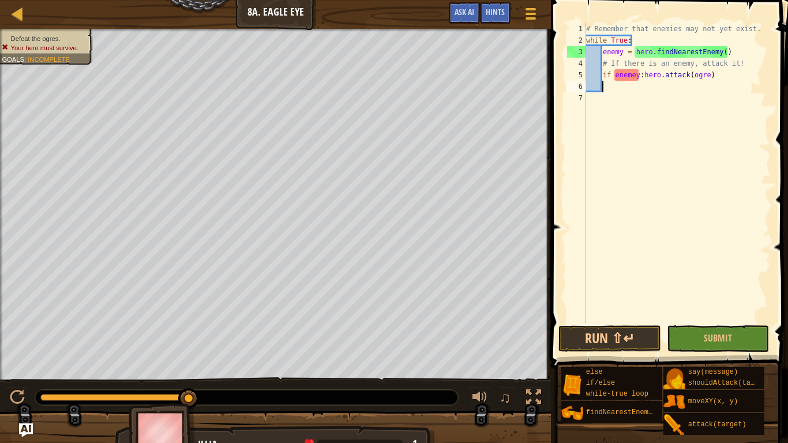
scroll to position [5, 2]
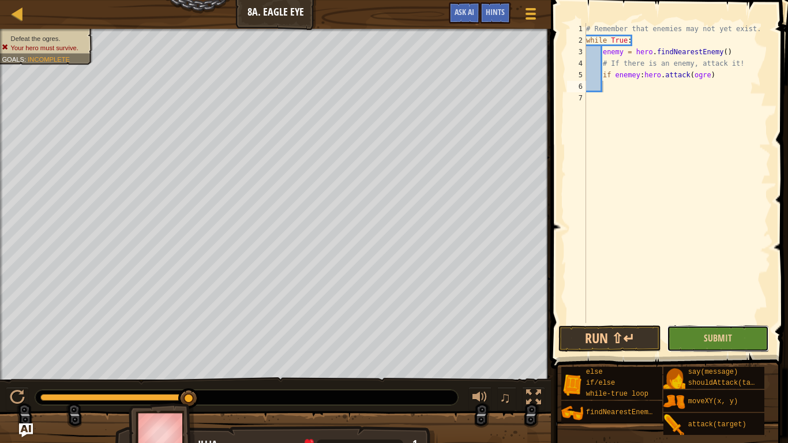
click at [685, 345] on button "Submit" at bounding box center [718, 338] width 103 height 27
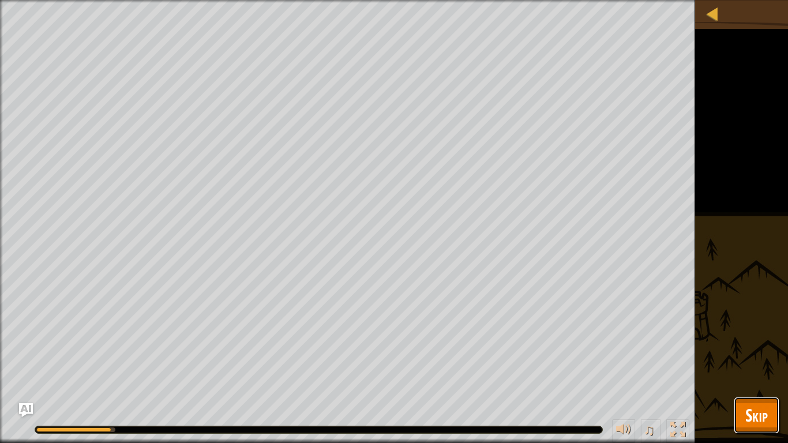
click at [759, 345] on span "Skip" at bounding box center [756, 415] width 22 height 24
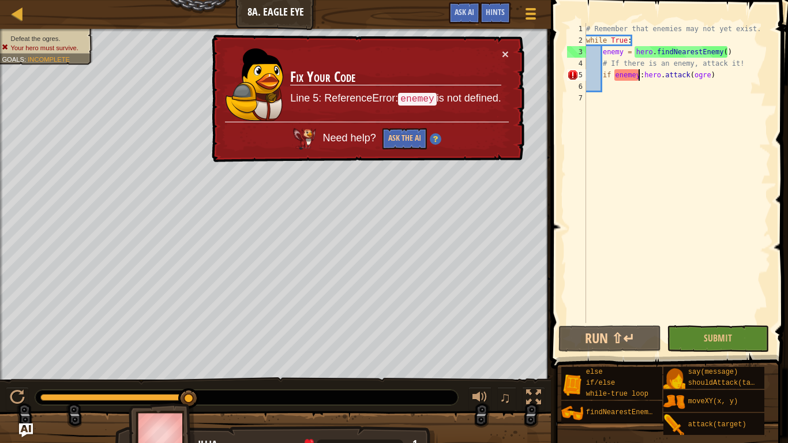
click at [639, 80] on div "# Remember that enemies may not yet exist. while True : enemy = hero . findNear…" at bounding box center [677, 184] width 187 height 323
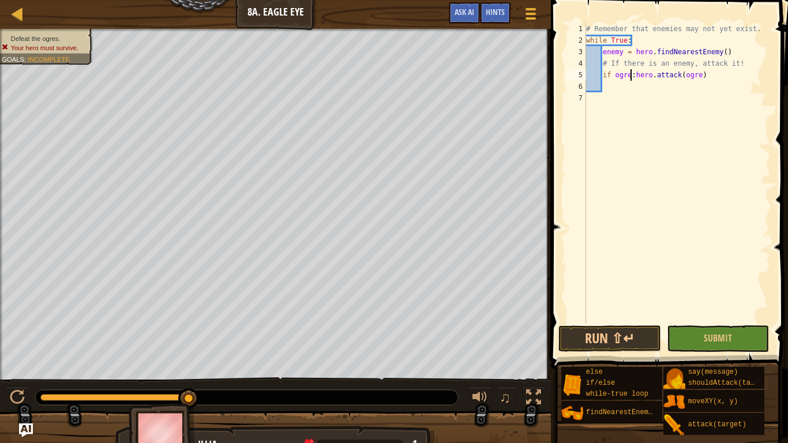
scroll to position [5, 7]
click at [687, 331] on button "Submit" at bounding box center [718, 338] width 103 height 27
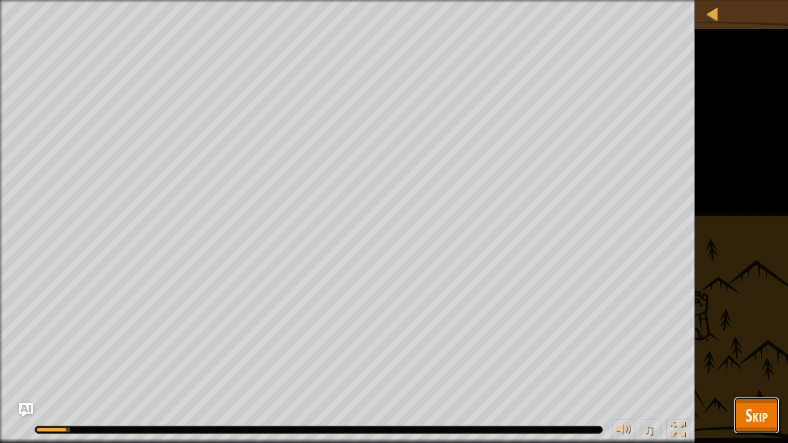
click at [763, 345] on span "Skip" at bounding box center [756, 415] width 22 height 24
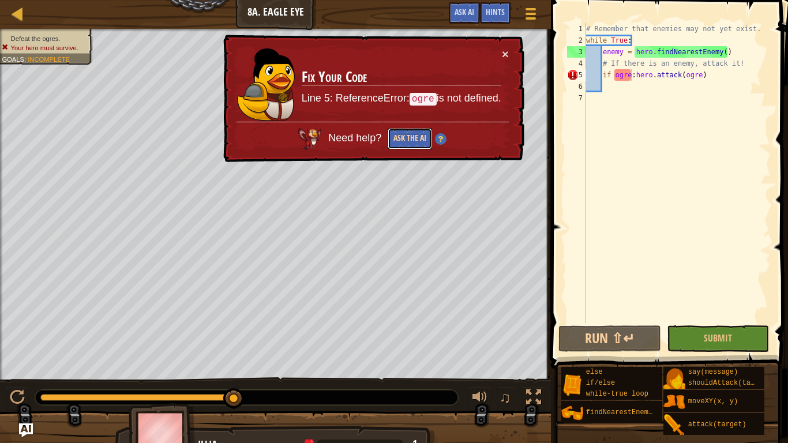
click at [415, 137] on button "Ask the AI" at bounding box center [410, 138] width 44 height 21
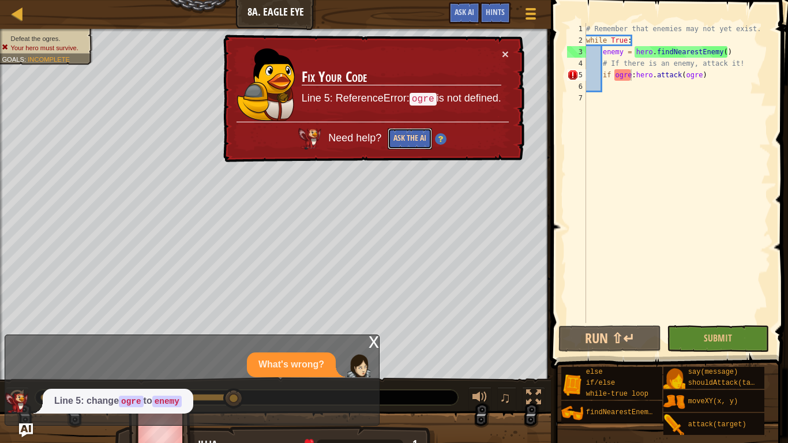
click at [408, 141] on button "Ask the AI" at bounding box center [410, 138] width 44 height 21
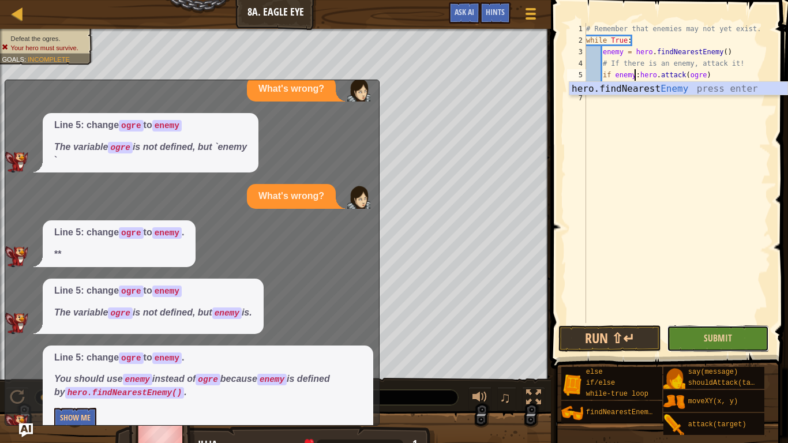
click at [670, 337] on button "Submit" at bounding box center [718, 338] width 103 height 27
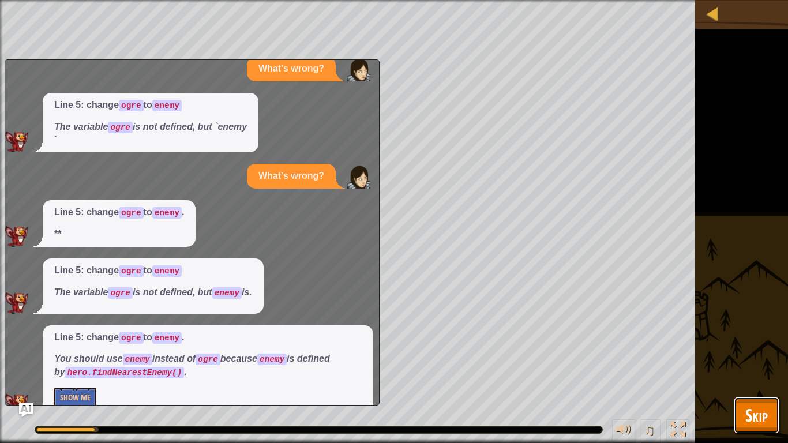
click at [748, 345] on span "Skip" at bounding box center [756, 415] width 22 height 24
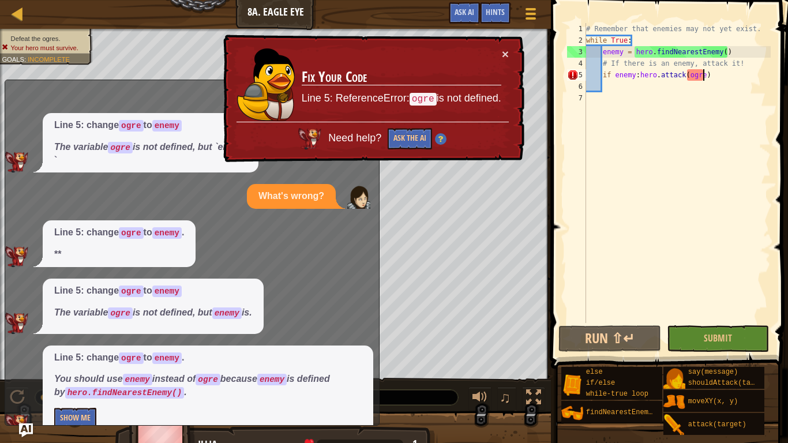
click at [705, 74] on div "# Remember that enemies may not yet exist. while True : enemy = hero . findNear…" at bounding box center [677, 184] width 187 height 323
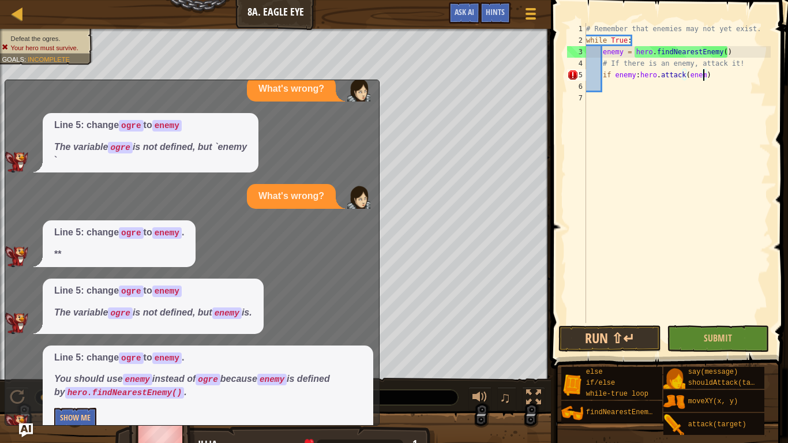
scroll to position [5, 17]
type textarea "if enemy:hero.attack(enemy)"
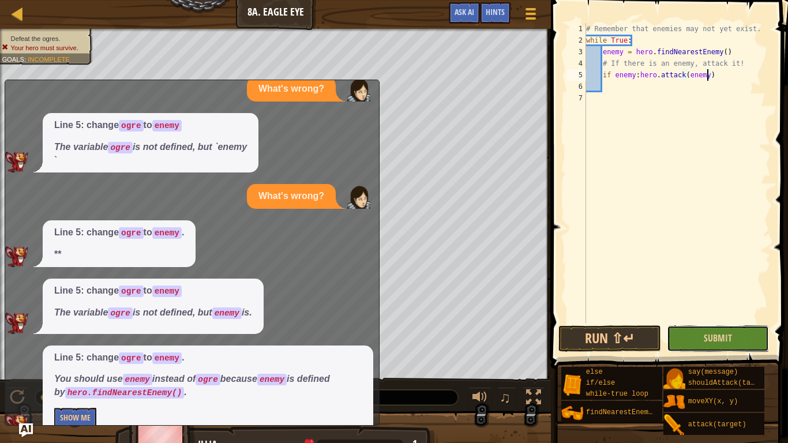
click at [700, 341] on button "Submit" at bounding box center [718, 338] width 103 height 27
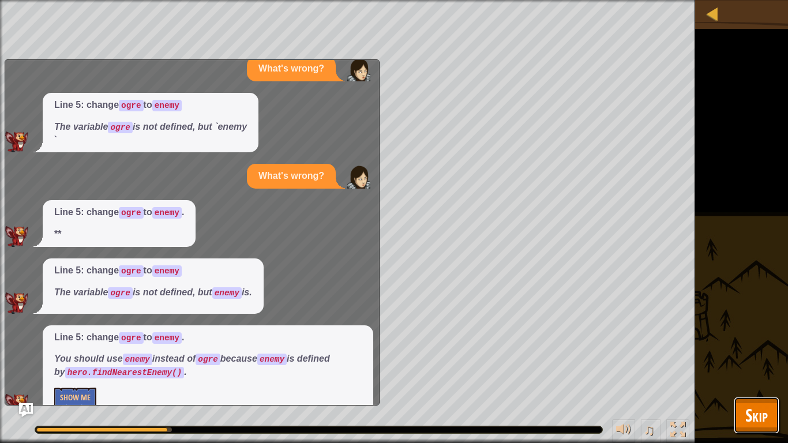
click at [752, 345] on button "Skip" at bounding box center [757, 415] width 46 height 37
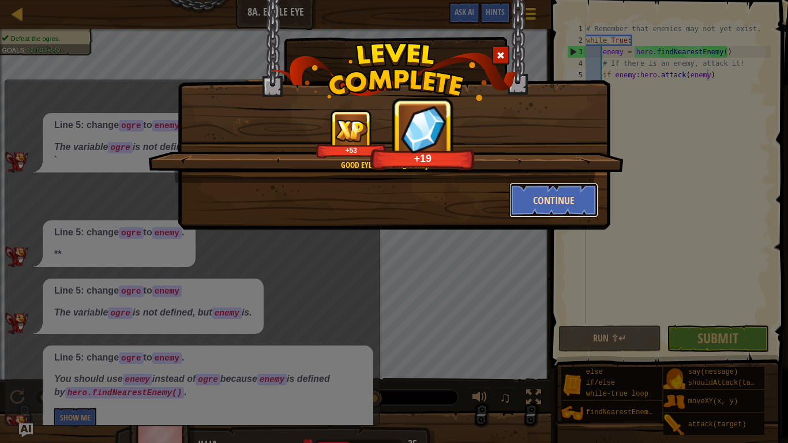
click at [542, 203] on button "Continue" at bounding box center [553, 200] width 89 height 35
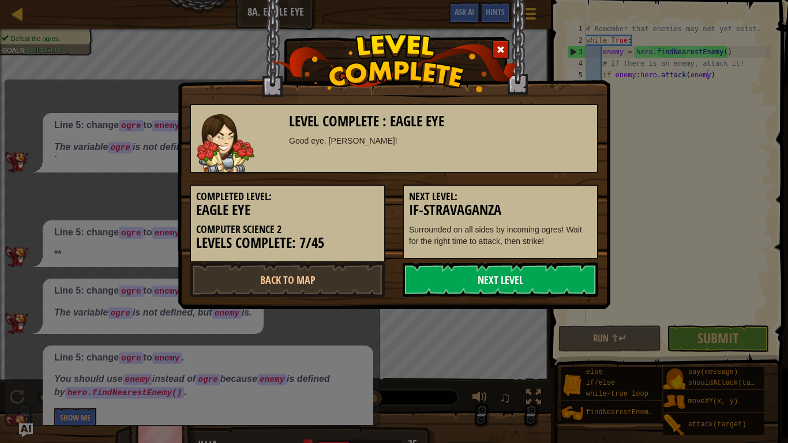
click at [529, 277] on link "Next Level" at bounding box center [501, 279] width 196 height 35
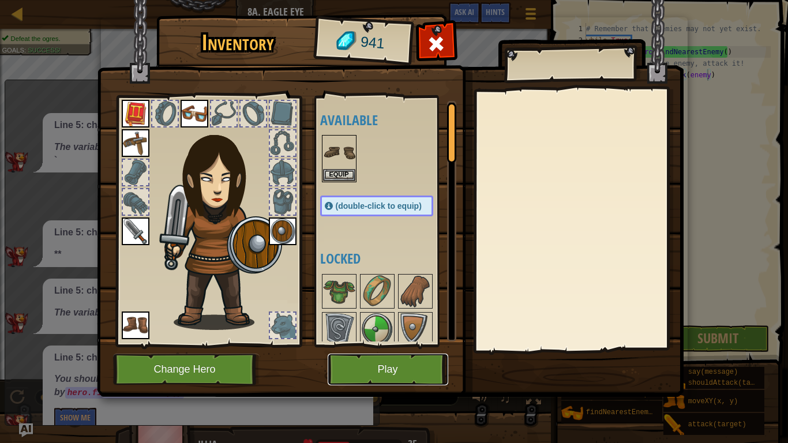
click at [348, 345] on button "Play" at bounding box center [388, 370] width 121 height 32
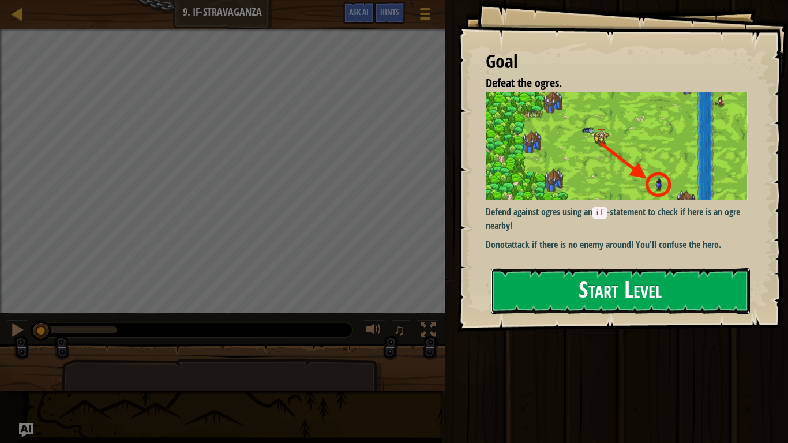
click at [536, 280] on button "Start Level" at bounding box center [620, 291] width 259 height 46
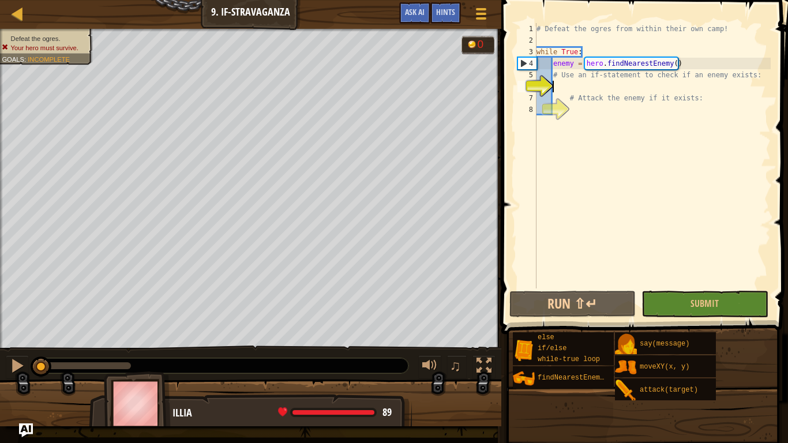
click at [620, 84] on div "# Defeat the ogres from within their own camp! while True : enemy = hero . find…" at bounding box center [652, 167] width 237 height 288
click at [582, 140] on div "# Defeat the ogres from within their own camp! while True : enemy = hero . find…" at bounding box center [652, 167] width 237 height 288
click at [640, 88] on div "# Defeat the ogres from within their own camp! while True : enemy = hero . find…" at bounding box center [652, 167] width 237 height 288
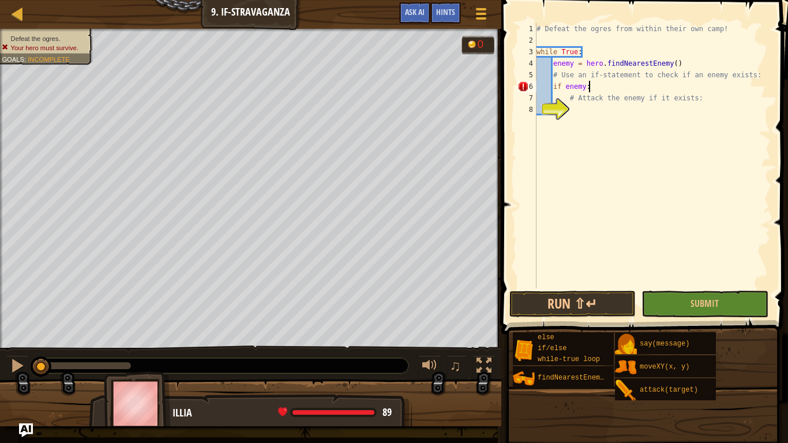
scroll to position [5, 7]
type textarea "if enemy:hero.attack(enemy)"
click at [705, 313] on button "Submit" at bounding box center [704, 304] width 126 height 27
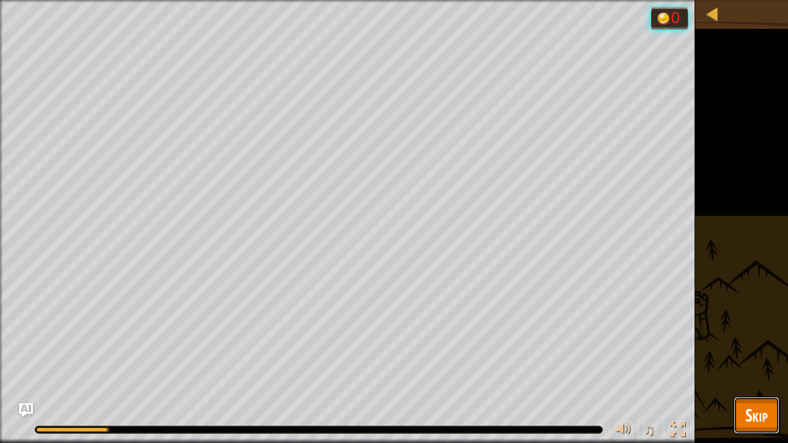
click at [751, 345] on button "Skip" at bounding box center [757, 415] width 46 height 37
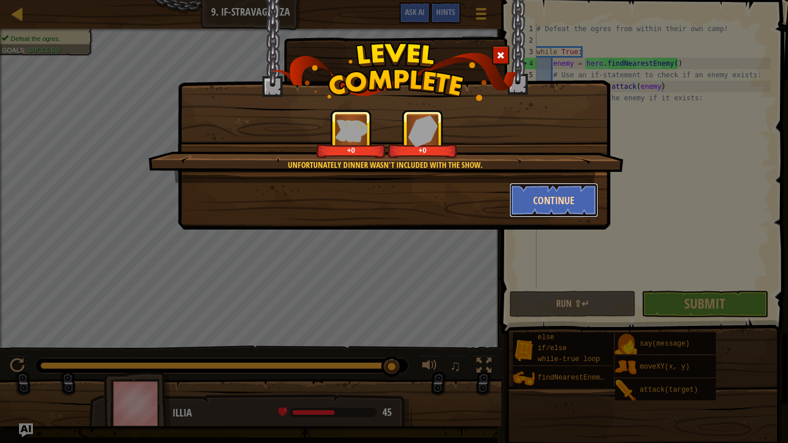
click at [542, 207] on button "Continue" at bounding box center [553, 200] width 89 height 35
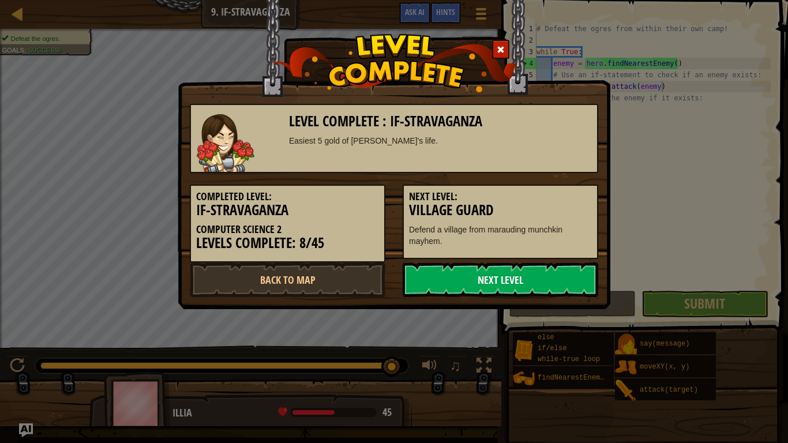
click at [409, 276] on link "Next Level" at bounding box center [501, 279] width 196 height 35
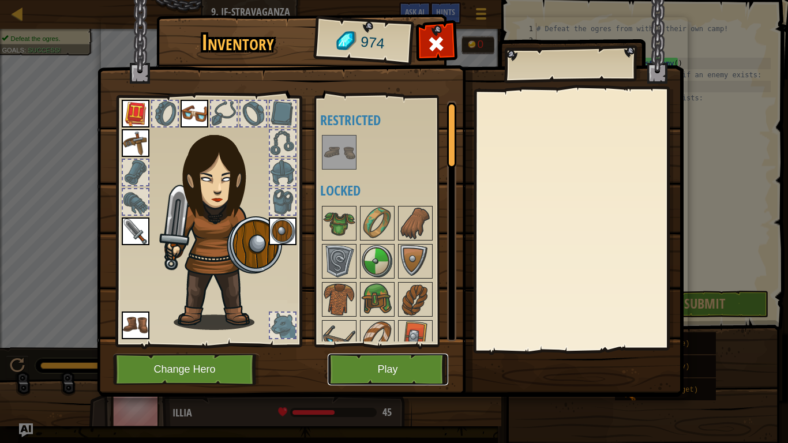
click at [395, 345] on button "Play" at bounding box center [388, 370] width 121 height 32
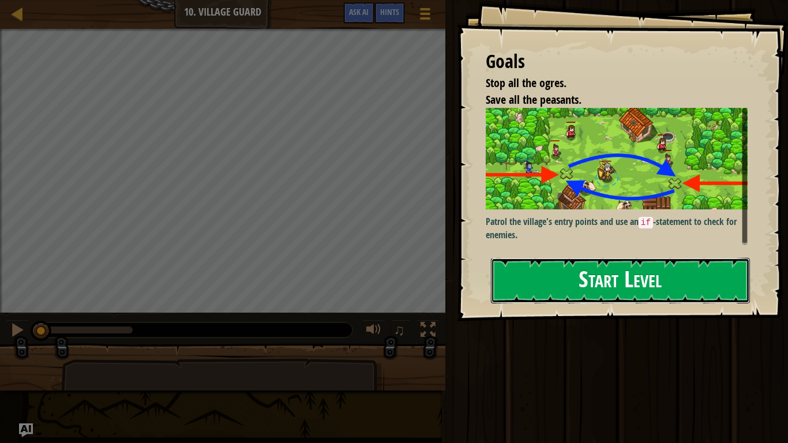
click at [541, 295] on button "Start Level" at bounding box center [620, 281] width 259 height 46
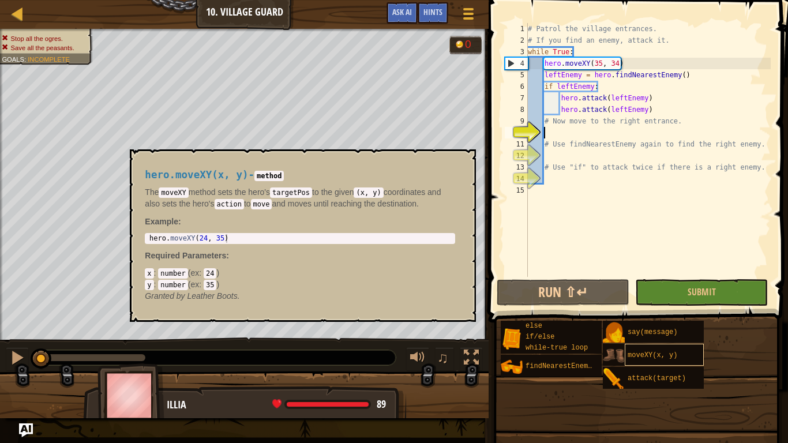
click at [643, 345] on span "moveXY(x, y)" at bounding box center [653, 355] width 50 height 8
type textarea "hero.moveXY(24, 35)"
click at [71, 0] on body "Map Computer Science 2 10. Village Guard Game Menu Done Hints Ask AI 1 הההההההה…" at bounding box center [394, 0] width 788 height 0
click at [587, 136] on div "# Patrol the village entrances. # If you find an enemy, attack it. while True :…" at bounding box center [648, 161] width 245 height 277
paste textarea "hero.moveXY(24, 35)"
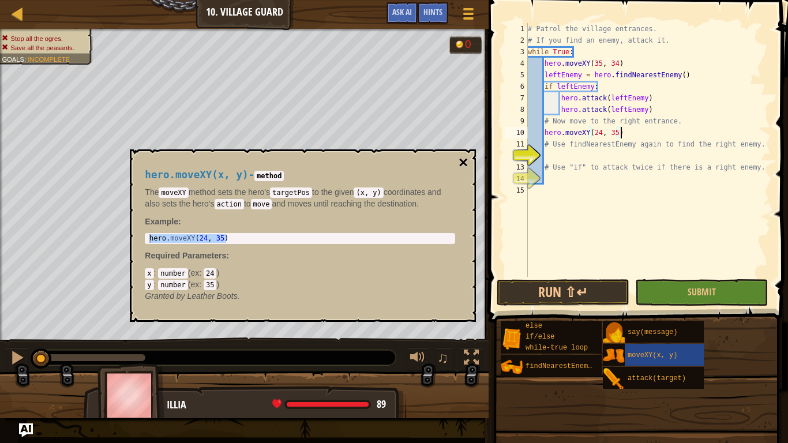
click at [464, 158] on button "×" at bounding box center [463, 163] width 9 height 16
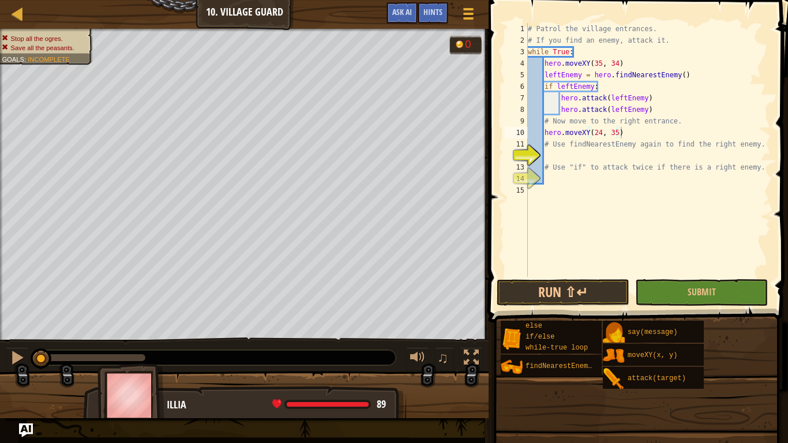
click at [600, 135] on div "# Patrol the village entrances. # If you find an enemy, attack it. while True :…" at bounding box center [648, 161] width 245 height 277
click at [615, 134] on div "# Patrol the village entrances. # If you find an enemy, attack it. while True :…" at bounding box center [648, 161] width 245 height 277
type textarea "hero.moveXY(60, 31)"
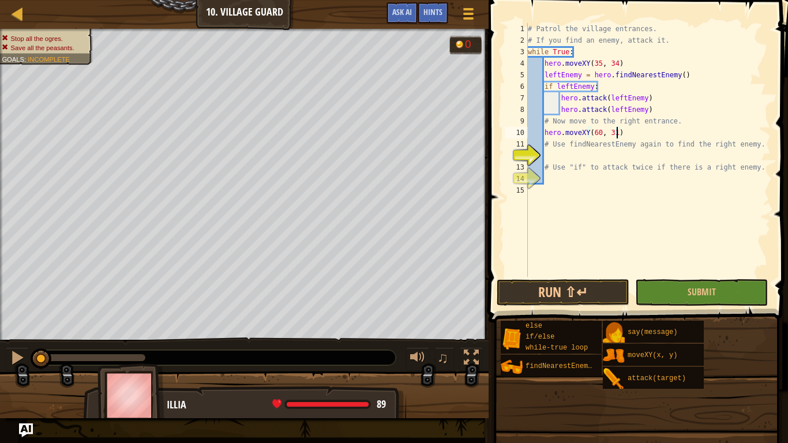
click at [630, 155] on div "# Patrol the village entrances. # If you find an enemy, attack it. while True :…" at bounding box center [648, 161] width 245 height 277
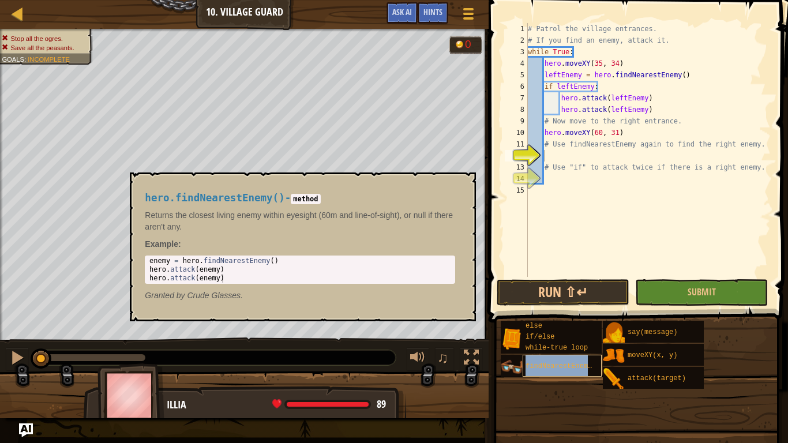
click at [565, 345] on span "findNearestEnemy()" at bounding box center [563, 366] width 75 height 8
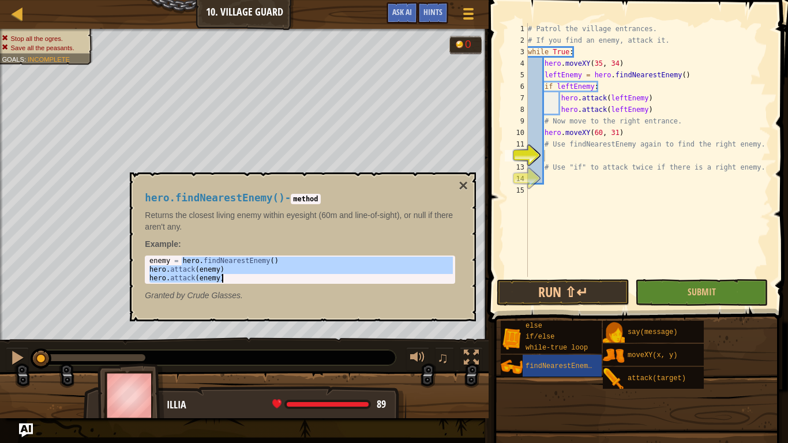
drag, startPoint x: 182, startPoint y: 262, endPoint x: 232, endPoint y: 279, distance: 53.4
click at [232, 279] on div "enemy = hero . findNearestEnemy ( ) hero . attack ( enemy ) hero . attack ( ene…" at bounding box center [300, 278] width 306 height 43
type textarea "hero.attack(enemy) hero.attack(enemy)"
click at [581, 152] on div "# Patrol the village entrances. # If you find an enemy, attack it. while True :…" at bounding box center [648, 161] width 245 height 277
paste textarea "hero.attack(enemy)"
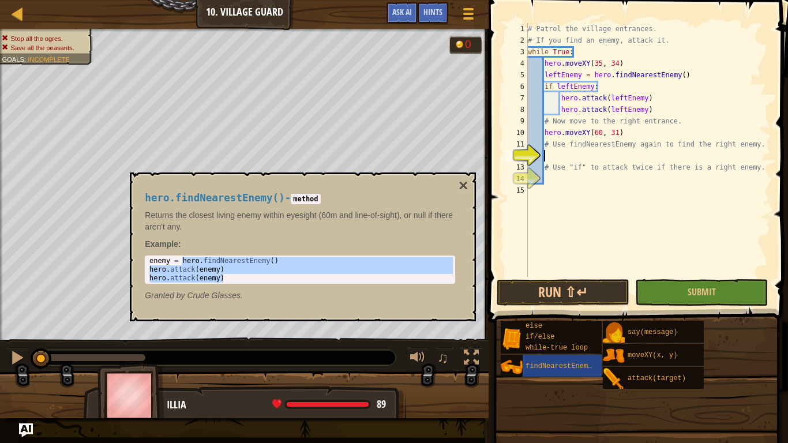
type textarea "hero.attack(enemy)"
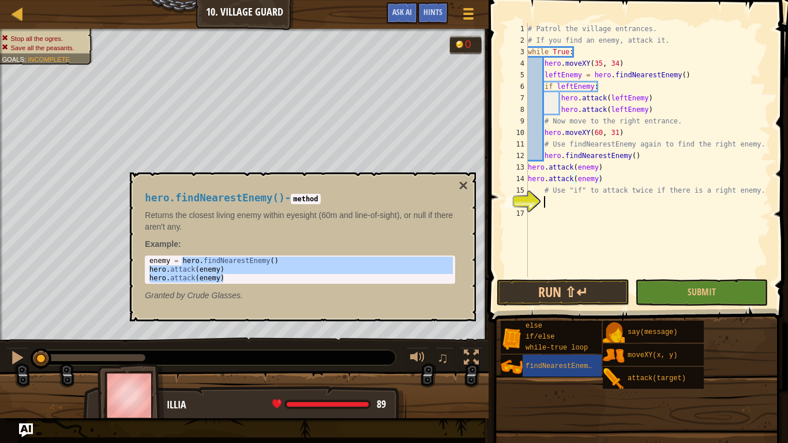
click at [604, 204] on div "# Patrol the village entrances. # If you find an enemy, attack it. while True :…" at bounding box center [648, 161] width 245 height 277
click at [660, 290] on button "Submit" at bounding box center [701, 292] width 133 height 27
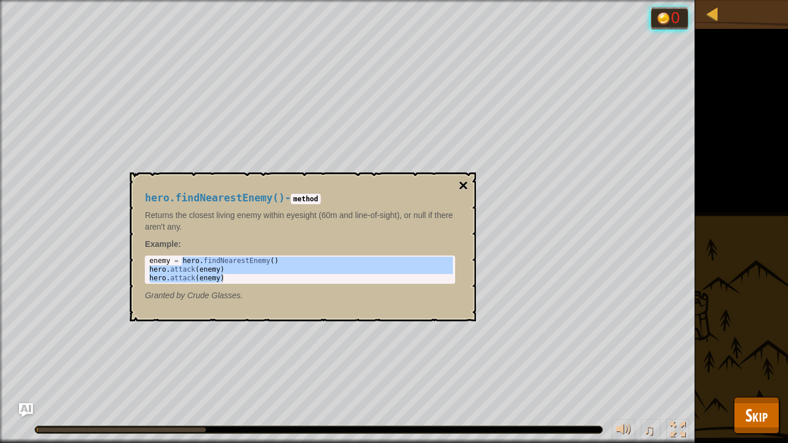
click at [462, 187] on button "×" at bounding box center [463, 186] width 9 height 16
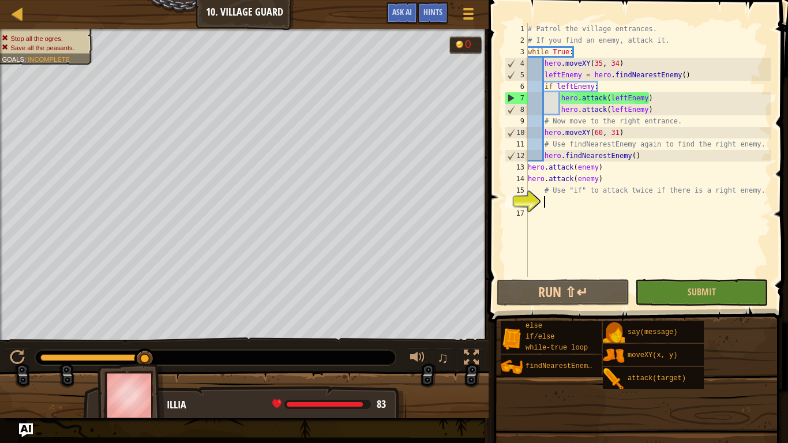
click at [592, 205] on div "# Patrol the village entrances. # If you find an enemy, attack it. while True :…" at bounding box center [648, 161] width 245 height 277
drag, startPoint x: 600, startPoint y: 183, endPoint x: 530, endPoint y: 181, distance: 70.4
click at [530, 181] on div "# Patrol the village entrances. # If you find an enemy, attack it. while True :…" at bounding box center [648, 161] width 245 height 277
type textarea "hero.attack(enemy)"
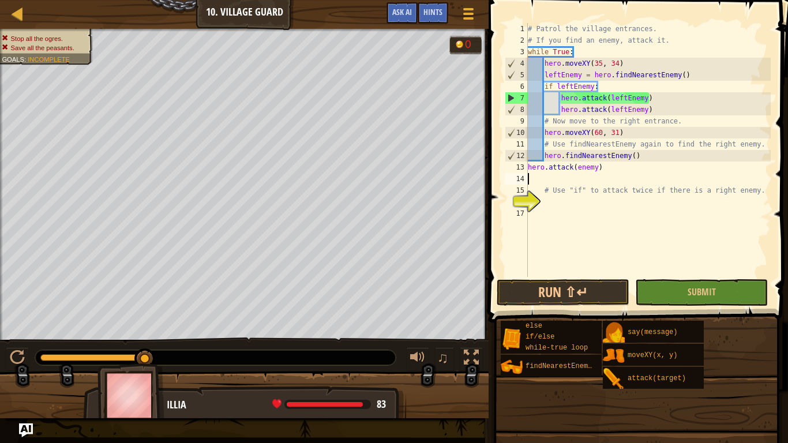
scroll to position [5, 0]
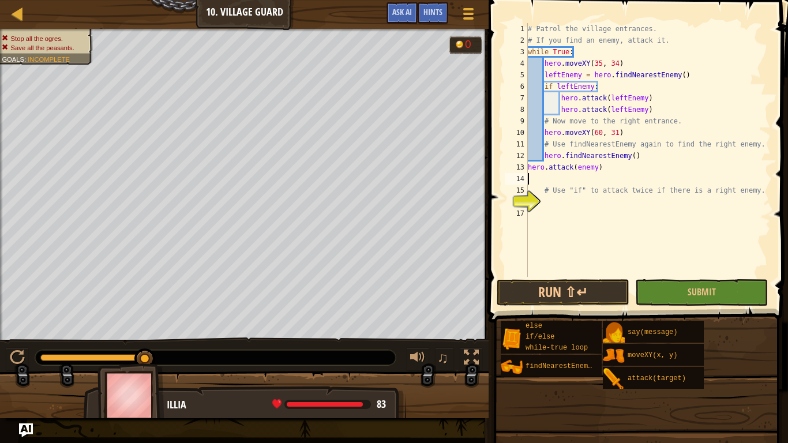
type textarea "hero.attack(enemy)"
click at [542, 193] on div "# Patrol the village entrances. # If you find an enemy, attack it. while True :…" at bounding box center [648, 161] width 245 height 277
paste textarea "hero.attack(enemy)"
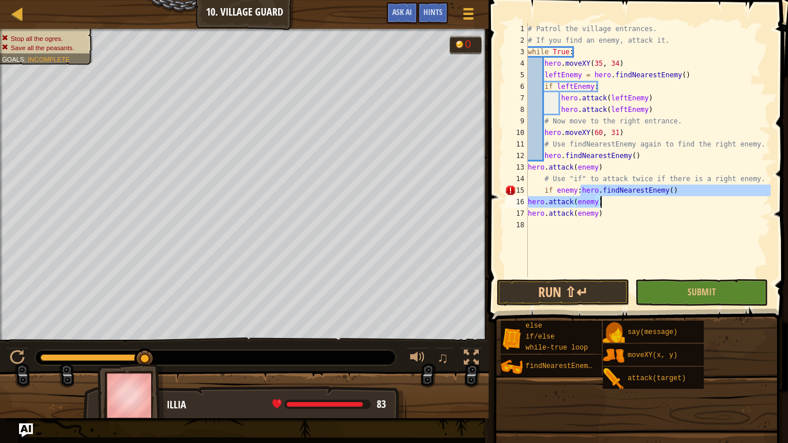
drag, startPoint x: 580, startPoint y: 193, endPoint x: 599, endPoint y: 202, distance: 21.2
click at [599, 202] on div "# Patrol the village entrances. # If you find an enemy, attack it. while True :…" at bounding box center [648, 161] width 245 height 277
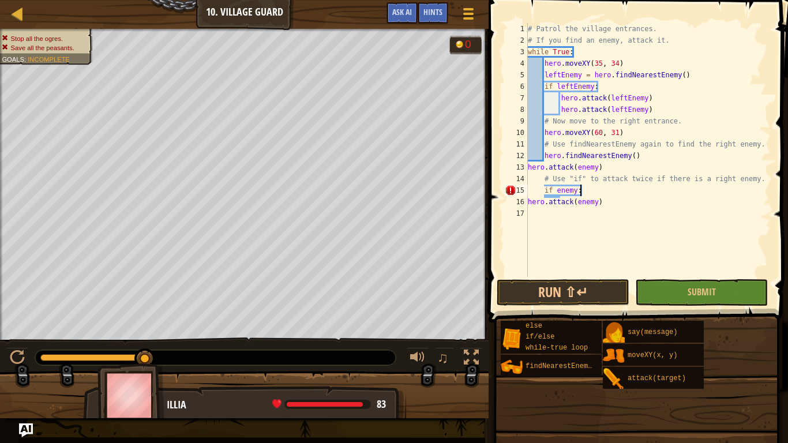
click at [528, 203] on div "# Patrol the village entrances. # If you find an enemy, attack it. while True :…" at bounding box center [648, 161] width 245 height 277
type textarea "if enemy:hero.attack(enemy)"
click at [677, 290] on button "Submit" at bounding box center [701, 292] width 133 height 27
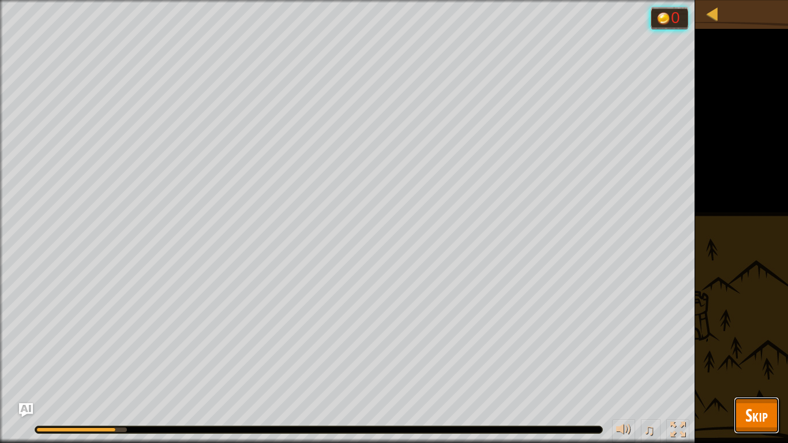
click at [752, 345] on span "Skip" at bounding box center [756, 415] width 22 height 24
